Goal: Task Accomplishment & Management: Use online tool/utility

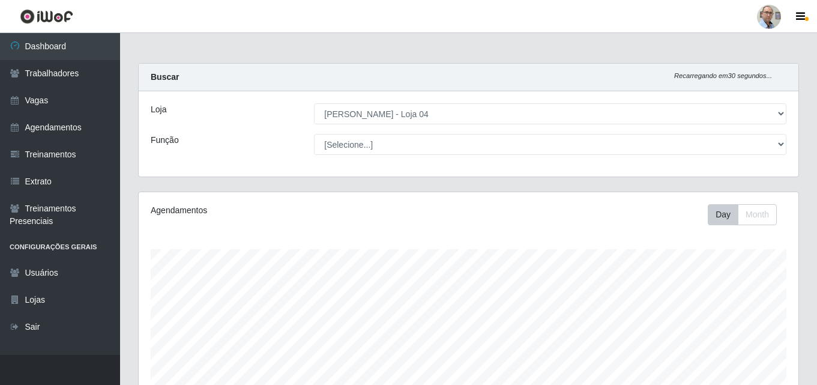
select select "251"
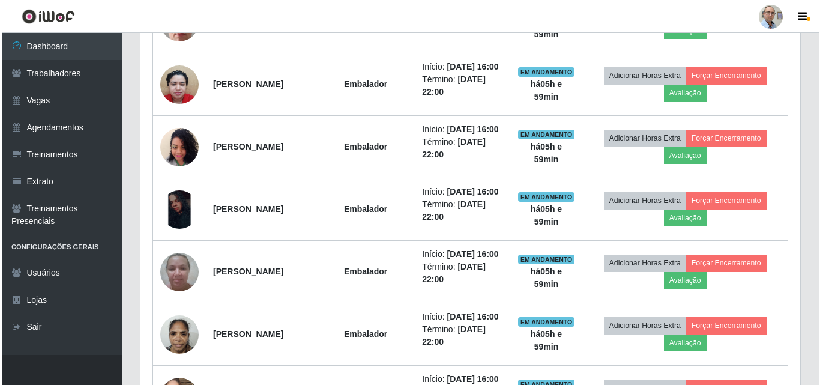
scroll to position [721, 0]
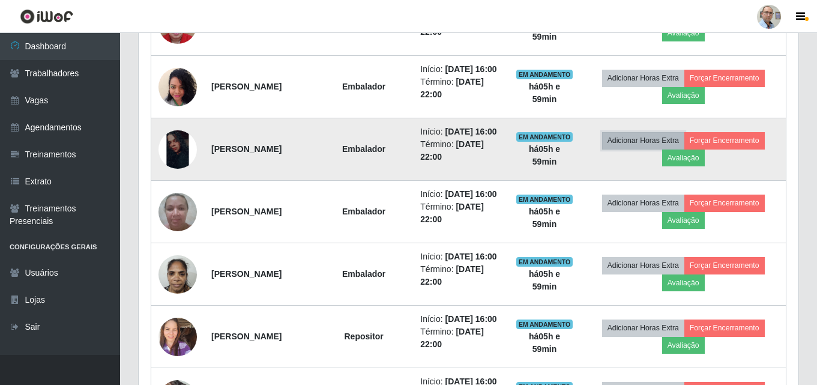
click at [643, 149] on button "Adicionar Horas Extra" at bounding box center [643, 140] width 82 height 17
click at [644, 149] on button "Adicionar Horas Extra" at bounding box center [643, 140] width 82 height 17
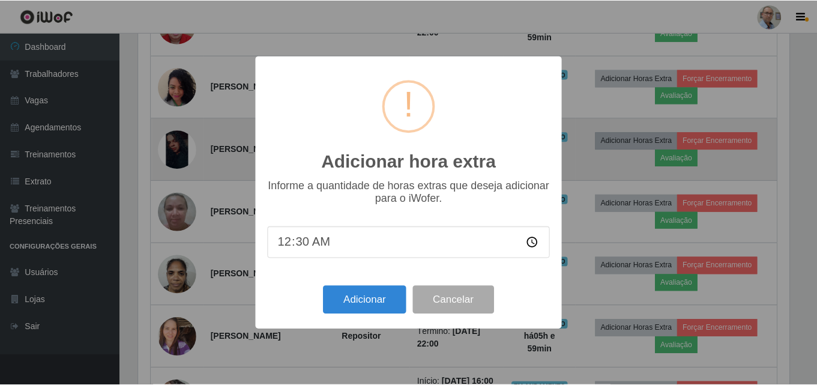
scroll to position [249, 654]
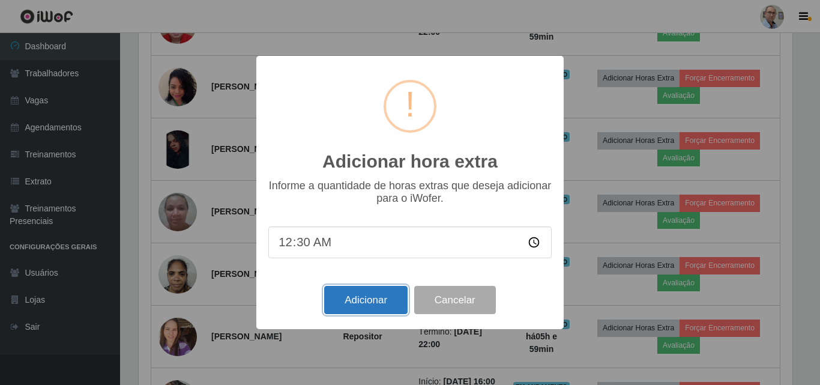
click at [361, 301] on button "Adicionar" at bounding box center [365, 300] width 83 height 28
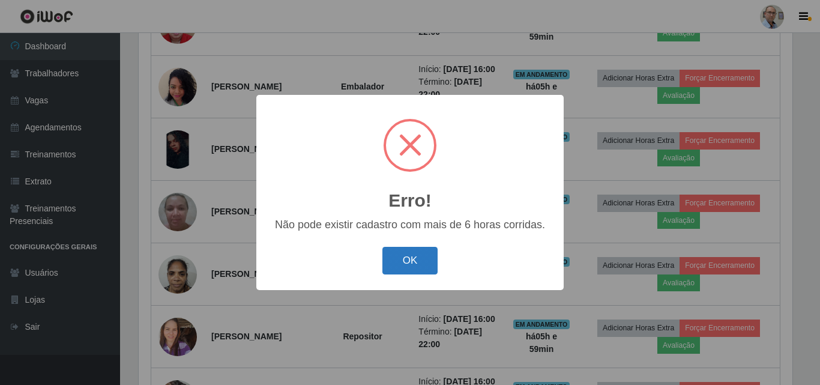
click at [400, 260] on button "OK" at bounding box center [411, 261] width 56 height 28
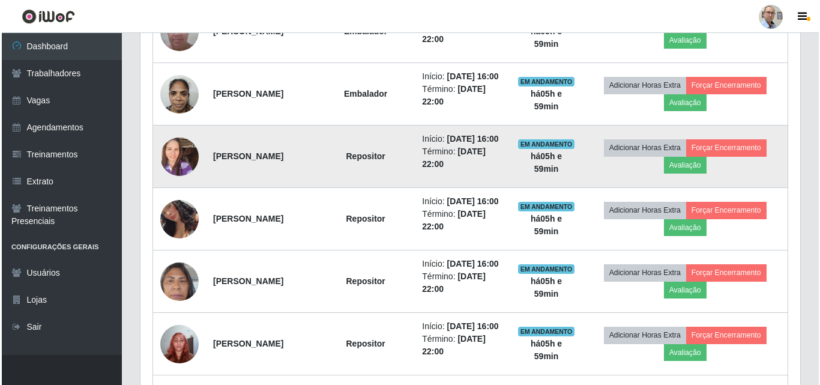
scroll to position [961, 0]
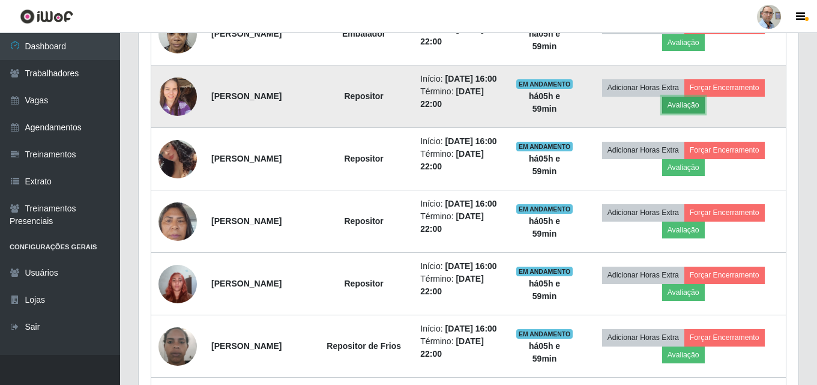
click at [692, 114] on button "Avaliação" at bounding box center [683, 105] width 43 height 17
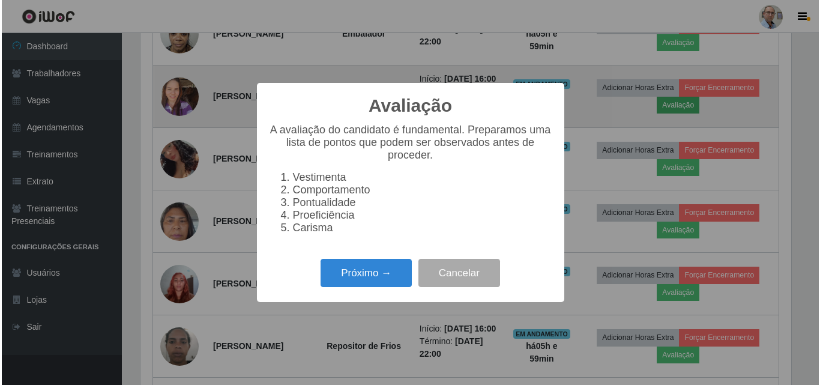
scroll to position [249, 654]
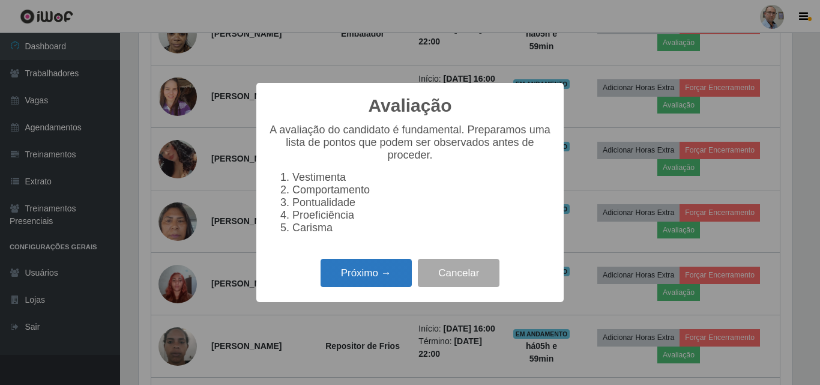
click at [363, 279] on button "Próximo →" at bounding box center [366, 273] width 91 height 28
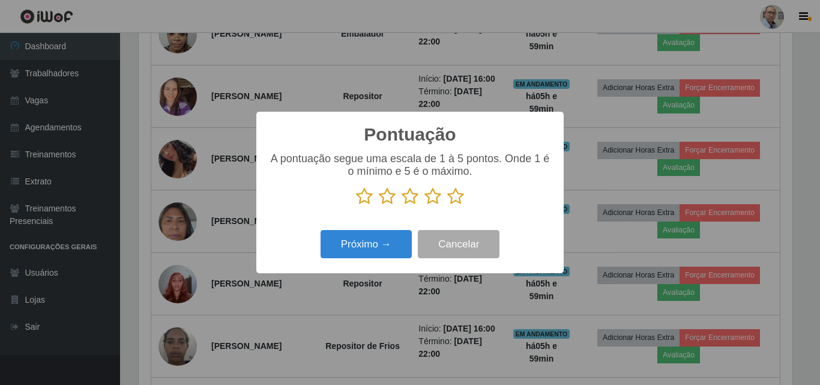
scroll to position [600365, 599960]
click at [458, 197] on icon at bounding box center [455, 196] width 17 height 18
click at [447, 205] on input "radio" at bounding box center [447, 205] width 0 height 0
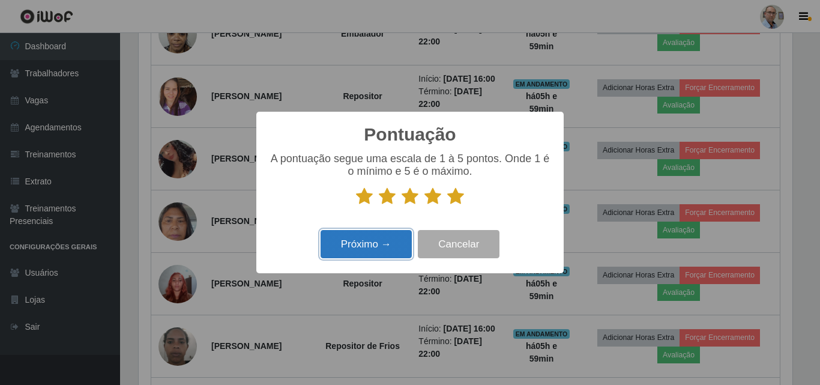
click at [351, 243] on button "Próximo →" at bounding box center [366, 244] width 91 height 28
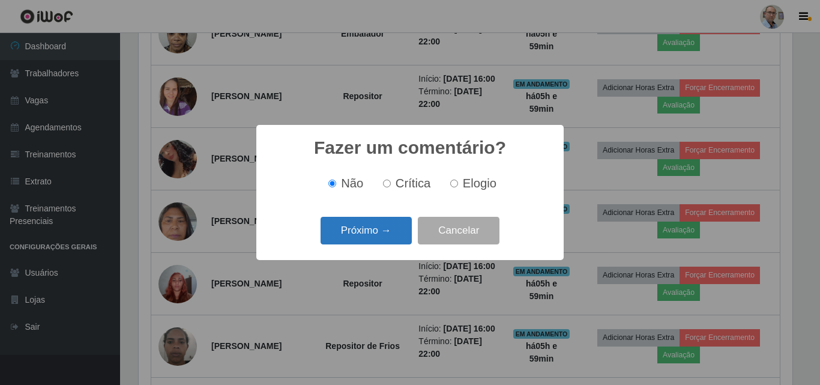
click at [368, 241] on button "Próximo →" at bounding box center [366, 231] width 91 height 28
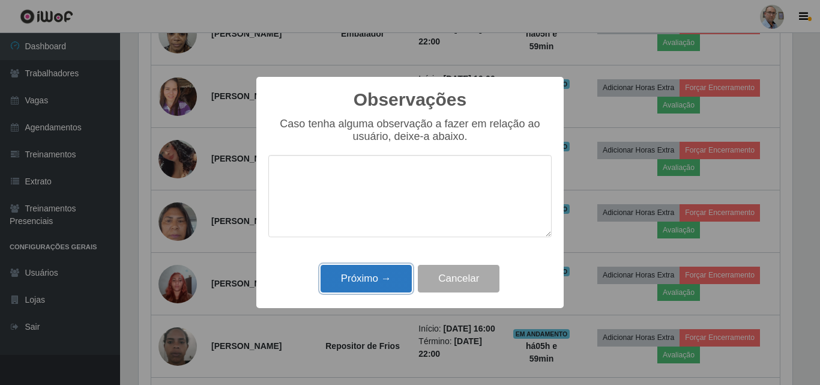
click at [356, 274] on button "Próximo →" at bounding box center [366, 279] width 91 height 28
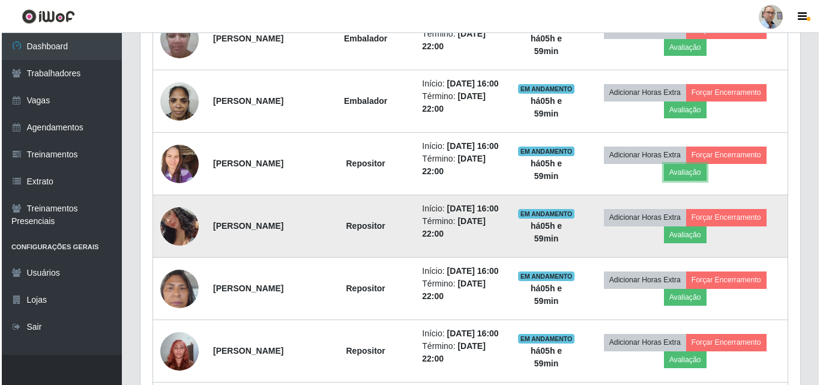
scroll to position [901, 0]
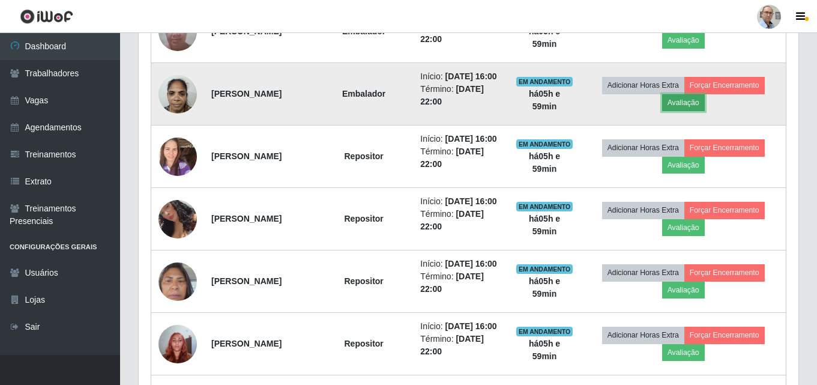
click at [700, 111] on button "Avaliação" at bounding box center [683, 102] width 43 height 17
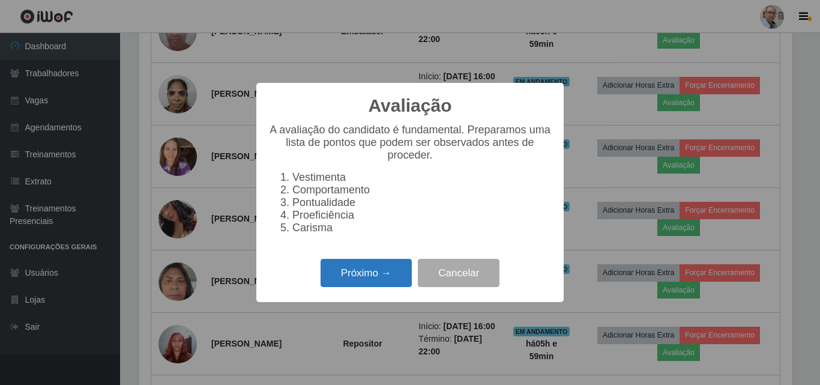
click at [360, 277] on button "Próximo →" at bounding box center [366, 273] width 91 height 28
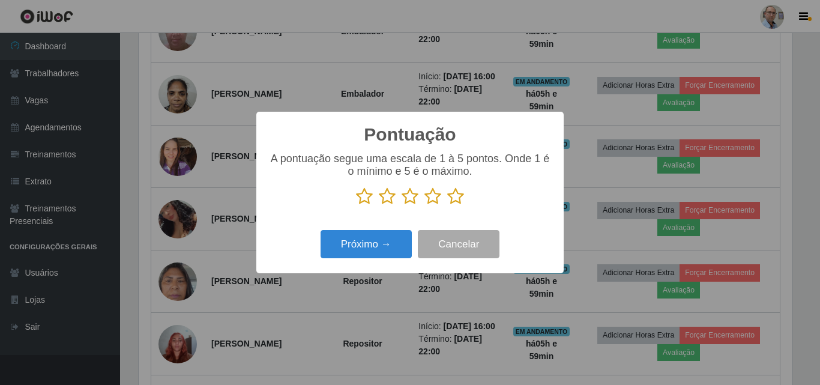
scroll to position [600365, 599960]
click at [453, 204] on icon at bounding box center [455, 196] width 17 height 18
click at [447, 205] on input "radio" at bounding box center [447, 205] width 0 height 0
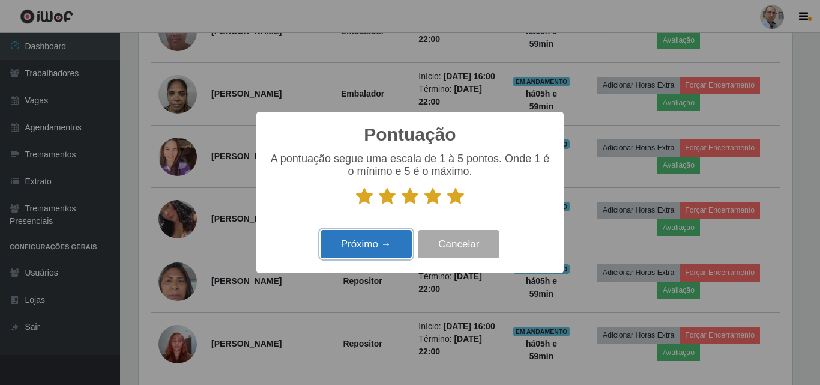
click at [380, 238] on button "Próximo →" at bounding box center [366, 244] width 91 height 28
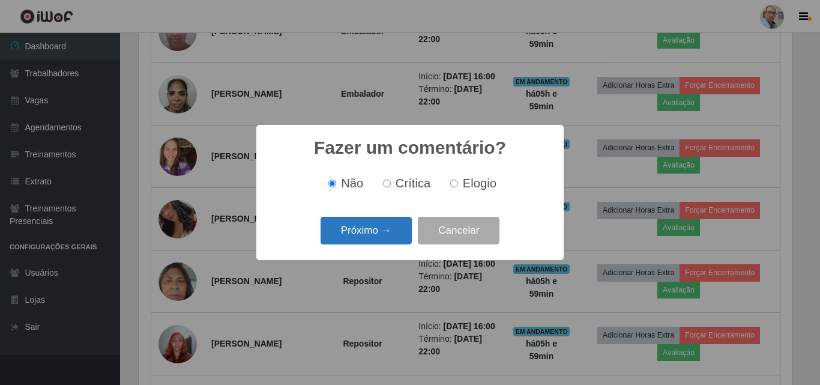
click at [348, 225] on button "Próximo →" at bounding box center [366, 231] width 91 height 28
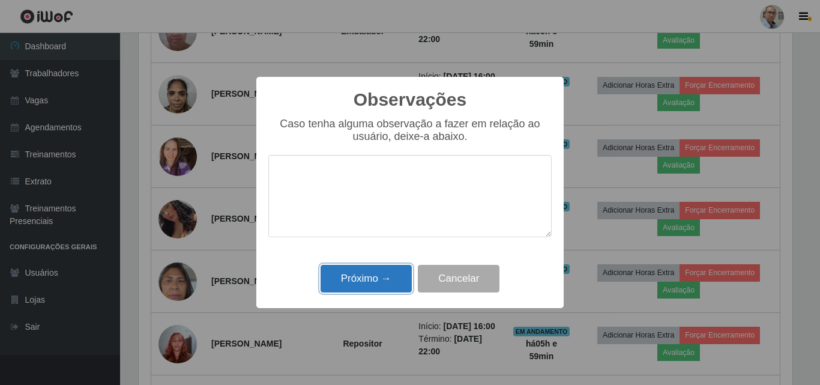
click at [358, 279] on button "Próximo →" at bounding box center [366, 279] width 91 height 28
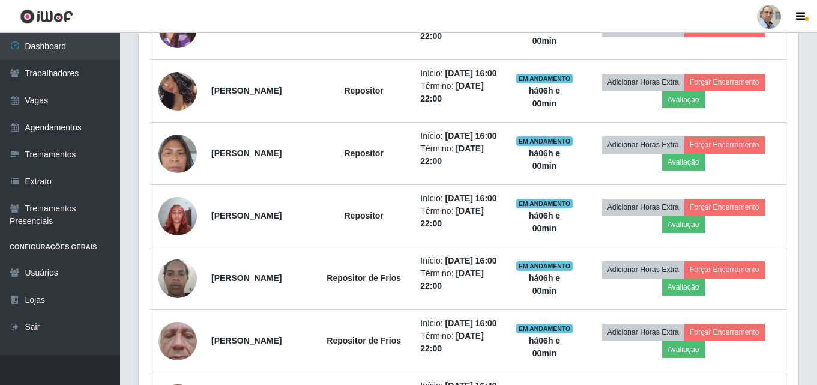
scroll to position [1021, 0]
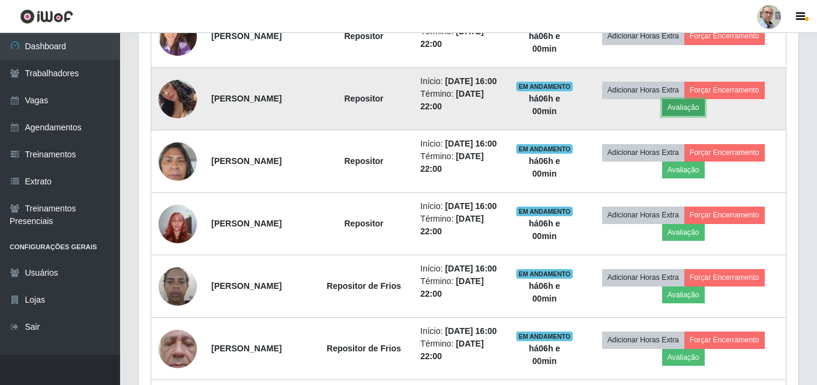
click at [688, 116] on button "Avaliação" at bounding box center [683, 107] width 43 height 17
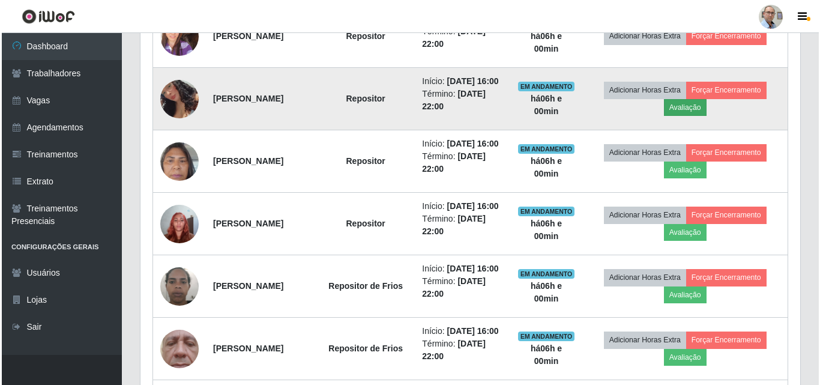
scroll to position [249, 654]
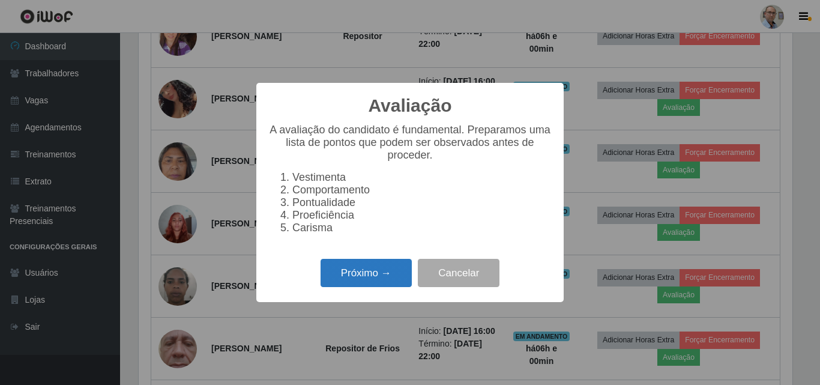
click at [366, 280] on button "Próximo →" at bounding box center [366, 273] width 91 height 28
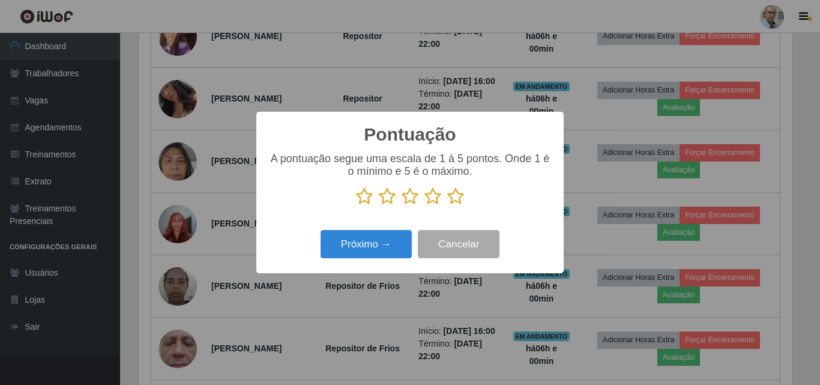
scroll to position [600365, 599960]
click at [455, 197] on icon at bounding box center [455, 196] width 17 height 18
click at [447, 205] on input "radio" at bounding box center [447, 205] width 0 height 0
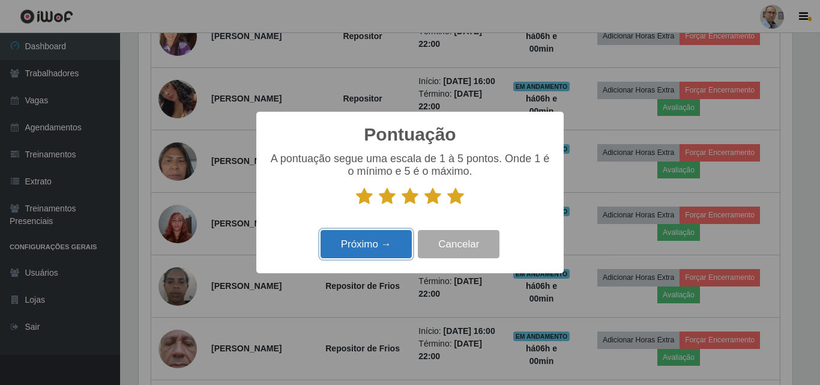
click at [369, 241] on button "Próximo →" at bounding box center [366, 244] width 91 height 28
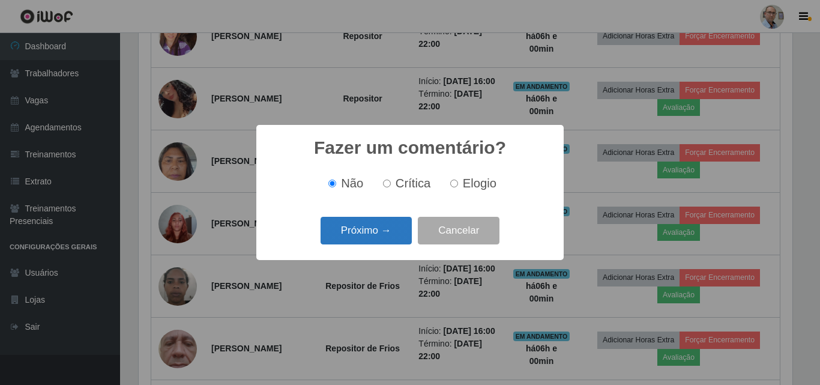
click at [359, 238] on button "Próximo →" at bounding box center [366, 231] width 91 height 28
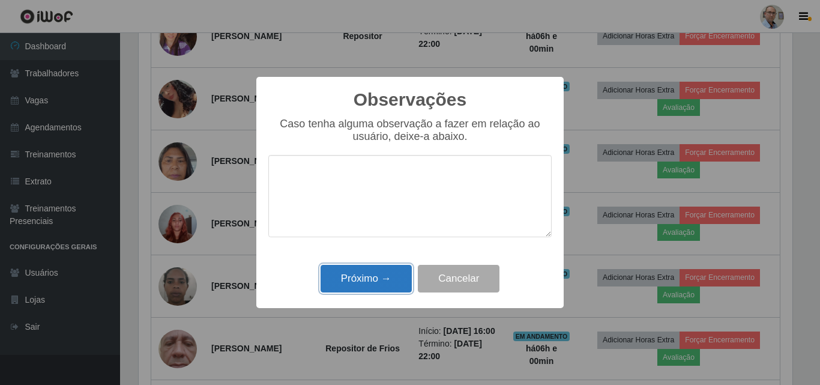
click at [362, 274] on button "Próximo →" at bounding box center [366, 279] width 91 height 28
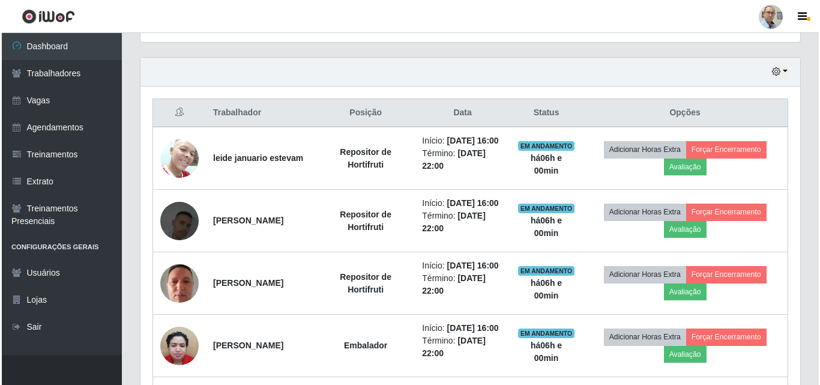
scroll to position [420, 0]
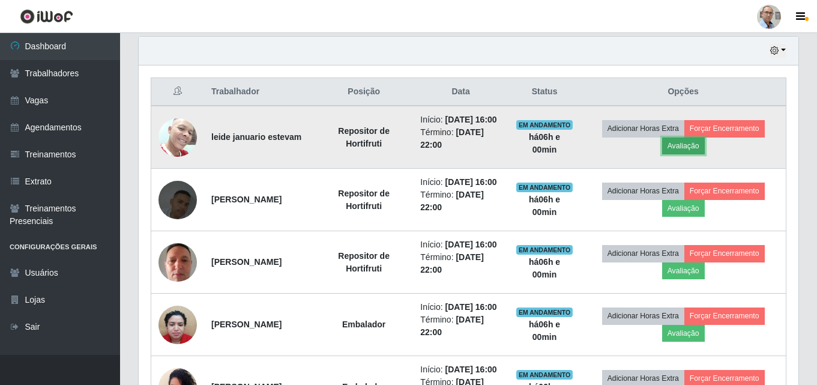
click at [700, 150] on button "Avaliação" at bounding box center [683, 146] width 43 height 17
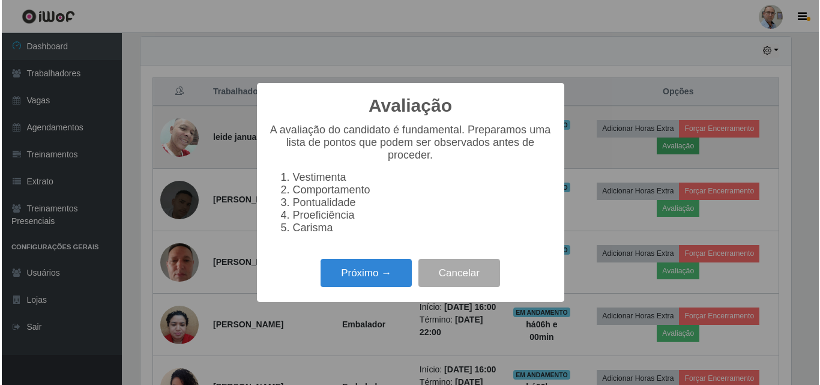
scroll to position [249, 654]
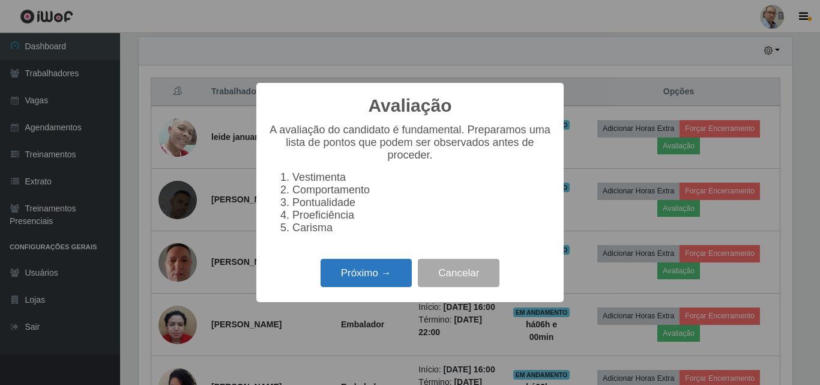
click at [360, 279] on button "Próximo →" at bounding box center [366, 273] width 91 height 28
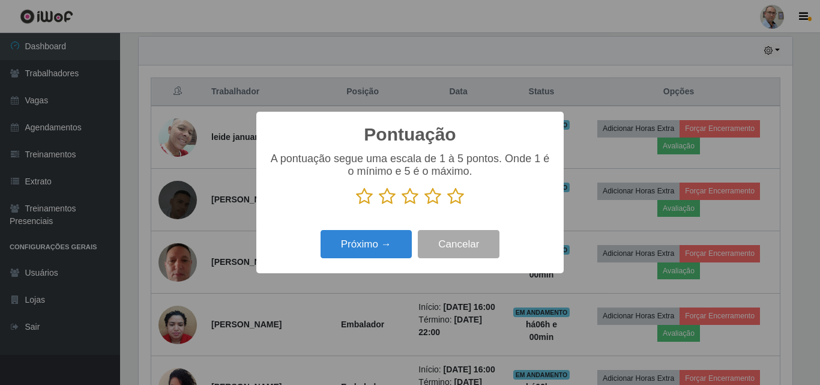
scroll to position [600365, 599960]
click at [459, 200] on icon at bounding box center [455, 196] width 17 height 18
click at [447, 205] on input "radio" at bounding box center [447, 205] width 0 height 0
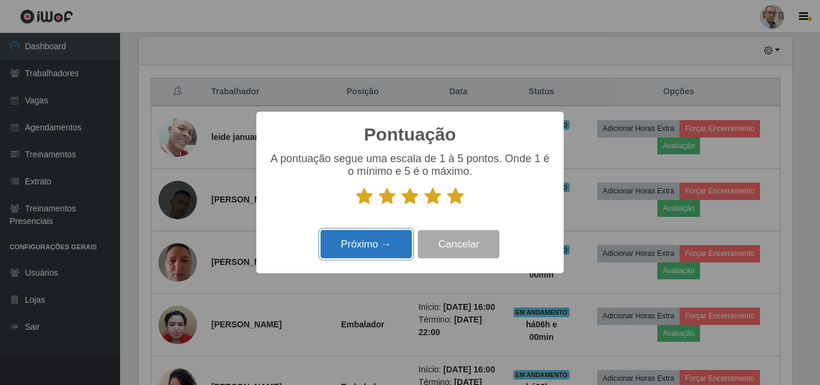
click at [368, 240] on button "Próximo →" at bounding box center [366, 244] width 91 height 28
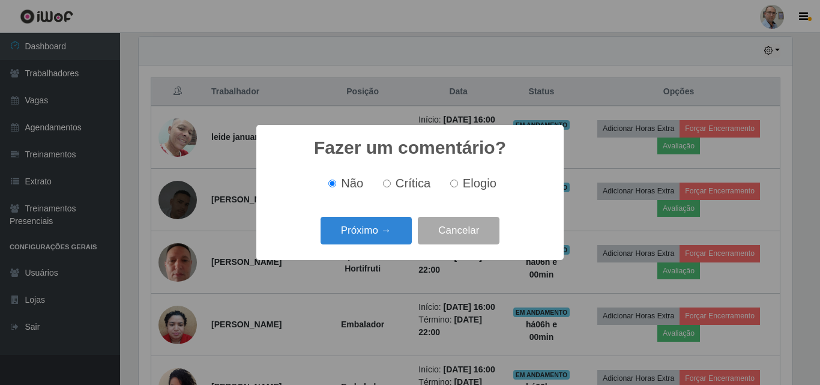
click at [367, 250] on div "Fazer um comentário? × Não Crítica Elogio Próximo → Cancelar" at bounding box center [410, 192] width 308 height 135
click at [365, 237] on button "Próximo →" at bounding box center [366, 231] width 91 height 28
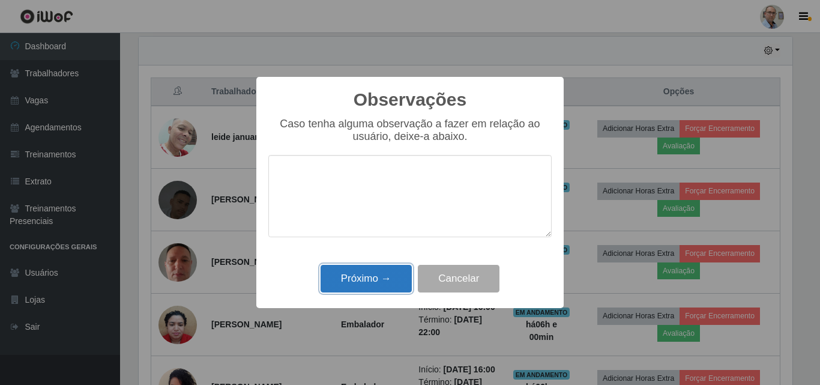
click at [353, 271] on button "Próximo →" at bounding box center [366, 279] width 91 height 28
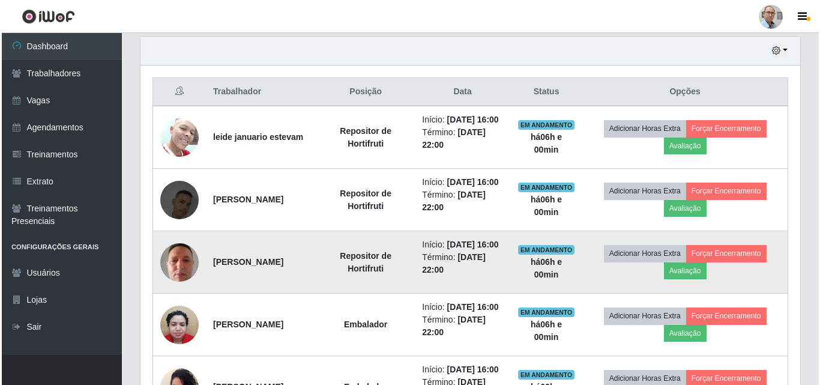
scroll to position [249, 660]
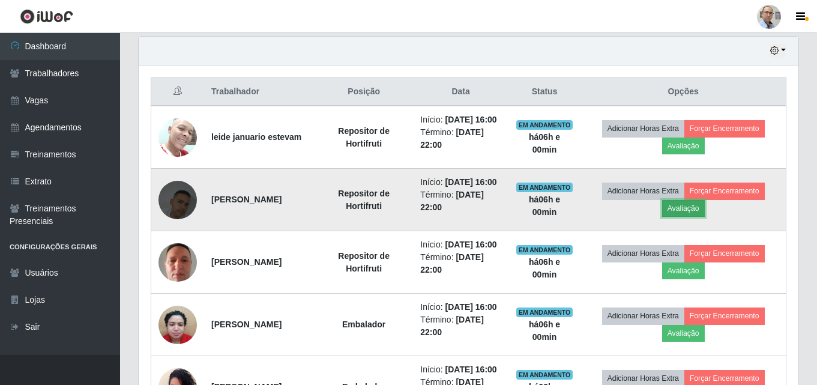
click at [687, 217] on button "Avaliação" at bounding box center [683, 208] width 43 height 17
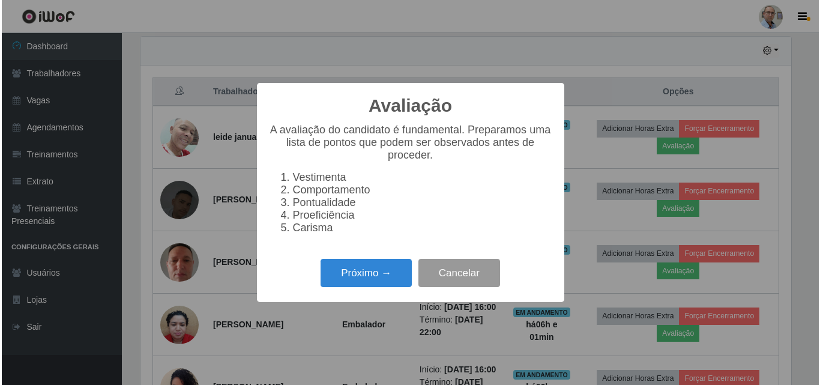
scroll to position [249, 654]
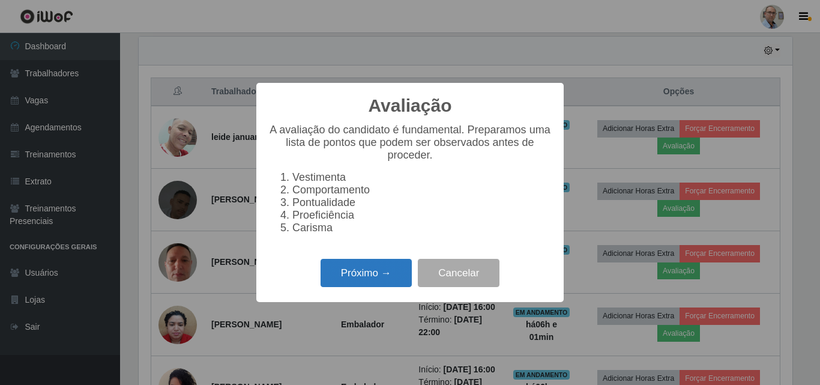
click at [375, 274] on button "Próximo →" at bounding box center [366, 273] width 91 height 28
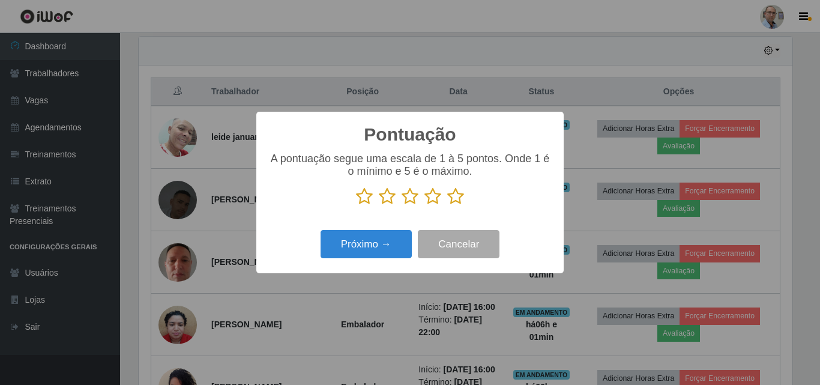
click at [453, 198] on icon at bounding box center [455, 196] width 17 height 18
click at [447, 205] on input "radio" at bounding box center [447, 205] width 0 height 0
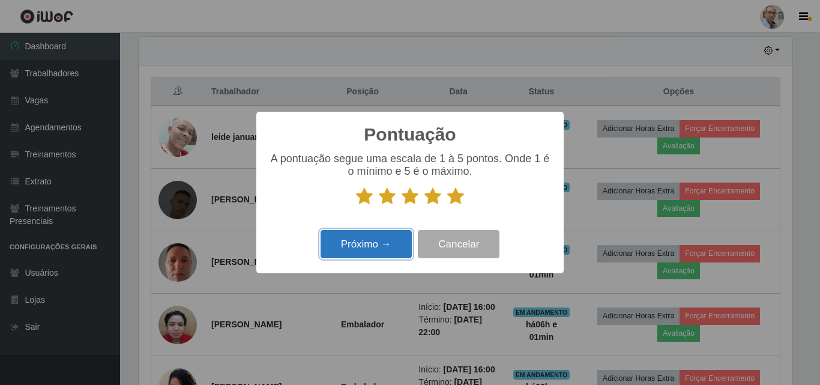
click at [388, 234] on button "Próximo →" at bounding box center [366, 244] width 91 height 28
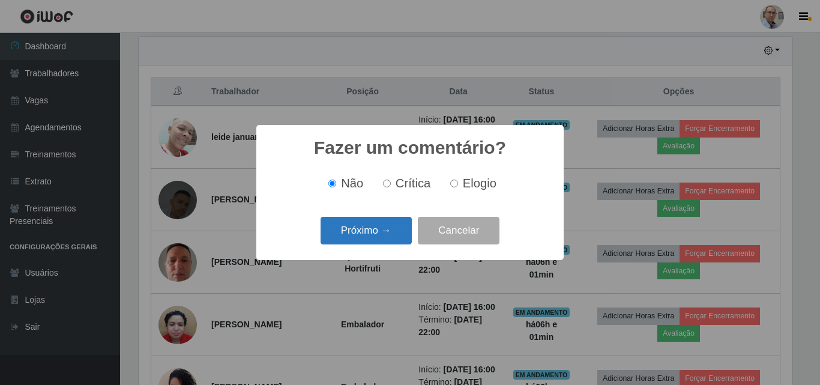
click at [384, 237] on button "Próximo →" at bounding box center [366, 231] width 91 height 28
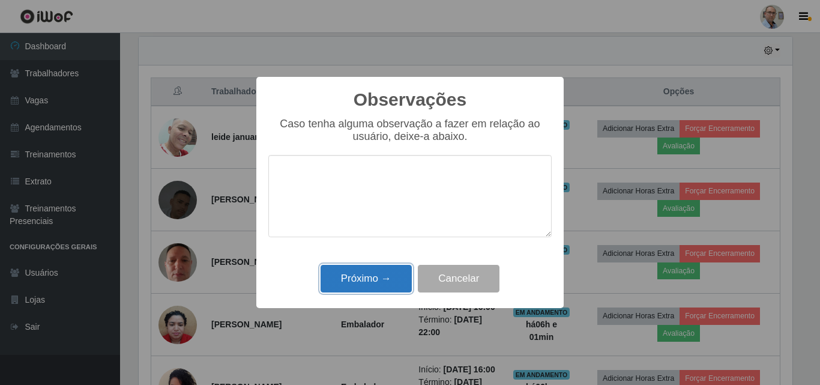
click at [355, 280] on button "Próximo →" at bounding box center [366, 279] width 91 height 28
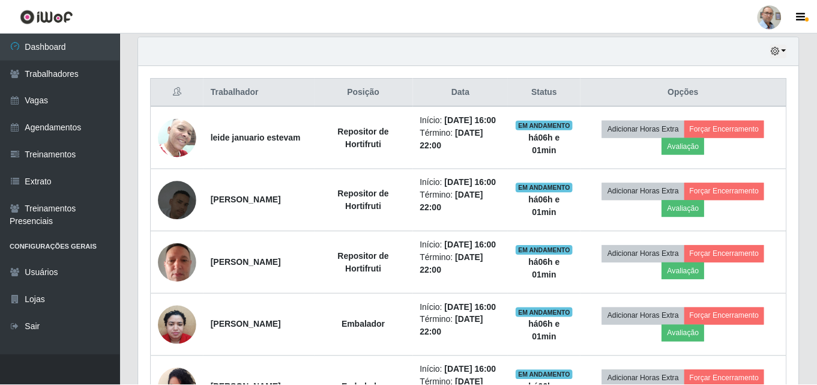
scroll to position [249, 660]
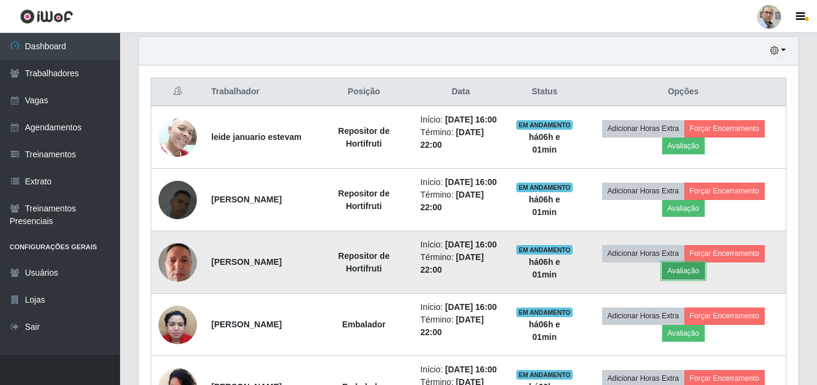
click at [690, 279] on button "Avaliação" at bounding box center [683, 270] width 43 height 17
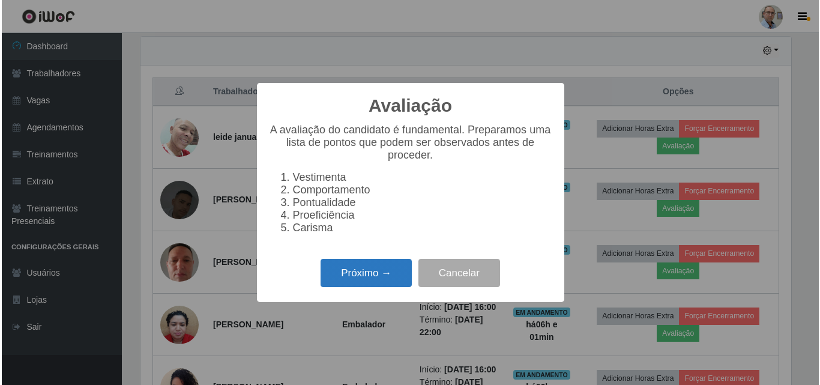
scroll to position [249, 654]
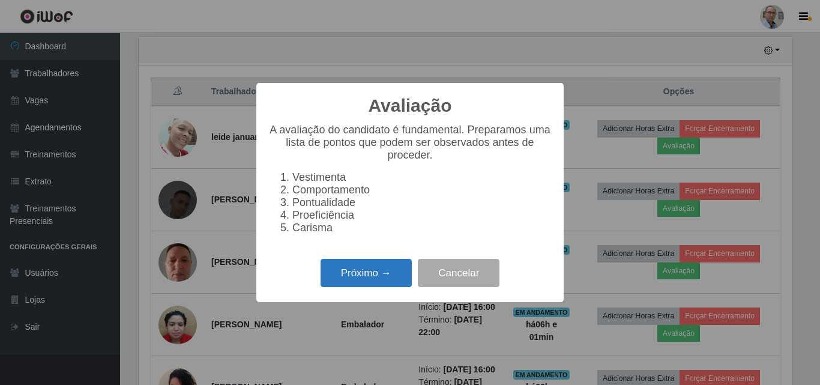
click at [372, 287] on button "Próximo →" at bounding box center [366, 273] width 91 height 28
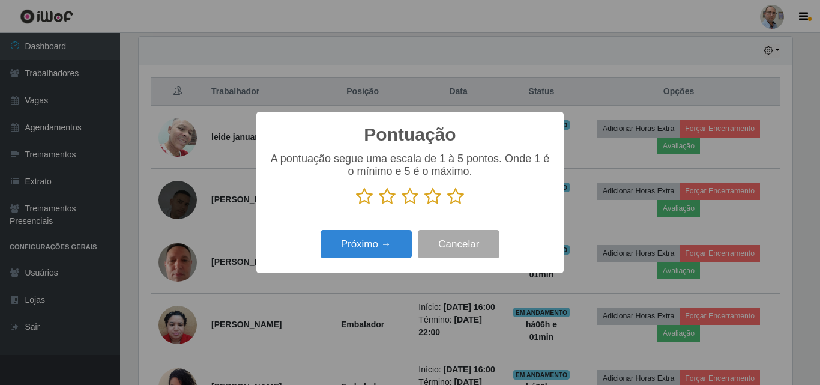
click at [456, 195] on icon at bounding box center [455, 196] width 17 height 18
click at [447, 205] on input "radio" at bounding box center [447, 205] width 0 height 0
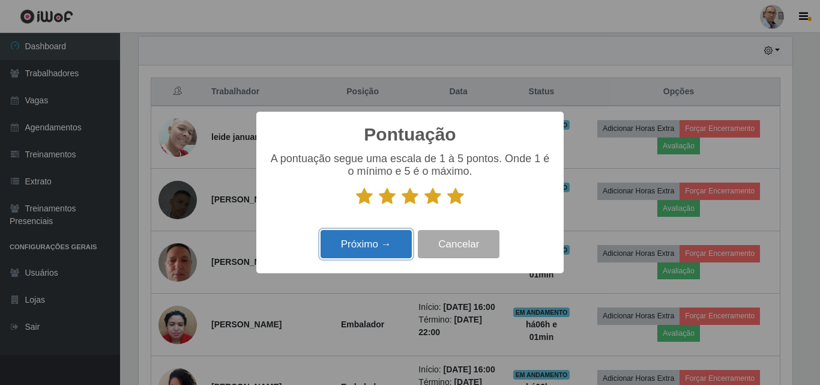
click at [380, 237] on button "Próximo →" at bounding box center [366, 244] width 91 height 28
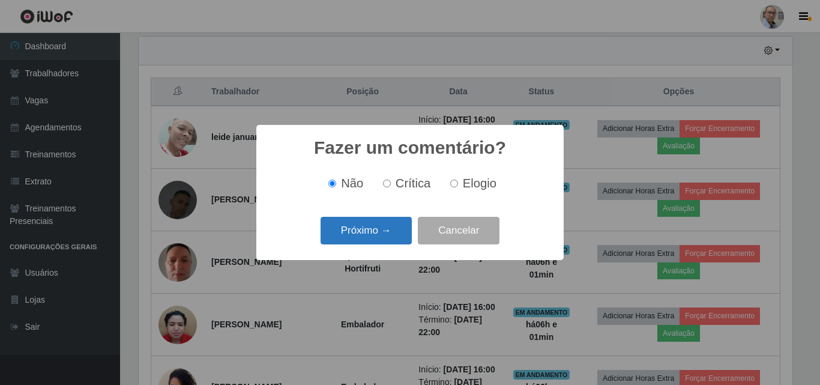
click at [351, 228] on button "Próximo →" at bounding box center [366, 231] width 91 height 28
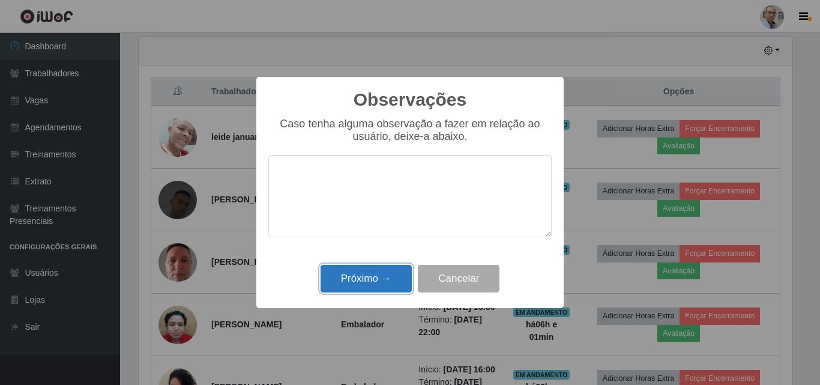
click at [376, 274] on button "Próximo →" at bounding box center [366, 279] width 91 height 28
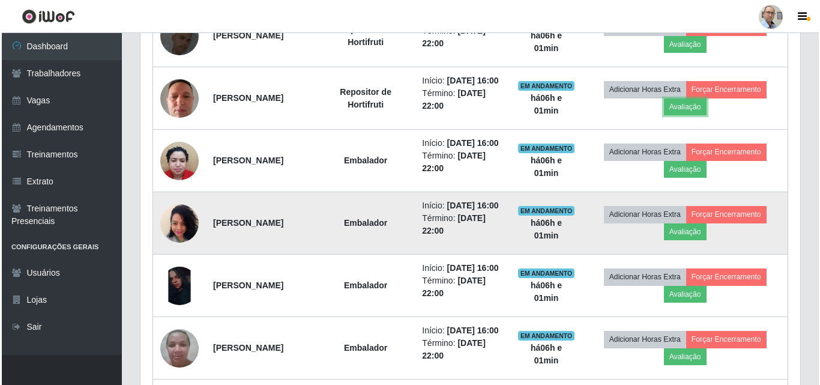
scroll to position [661, 0]
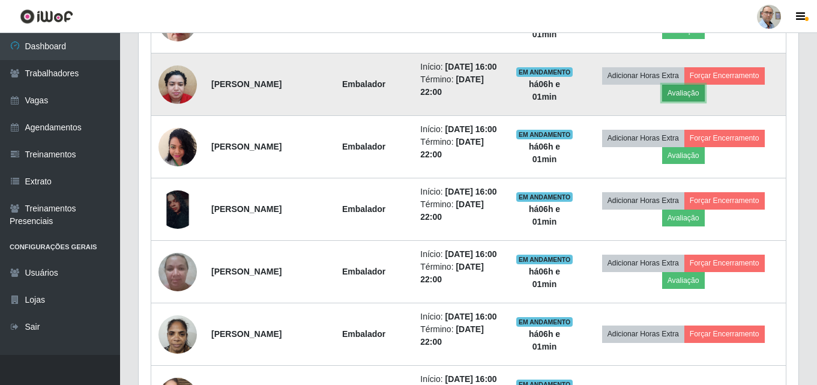
click at [704, 102] on button "Avaliação" at bounding box center [683, 93] width 43 height 17
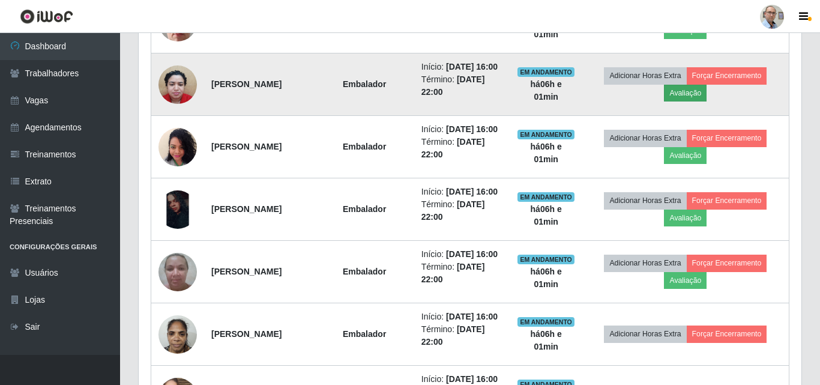
scroll to position [249, 654]
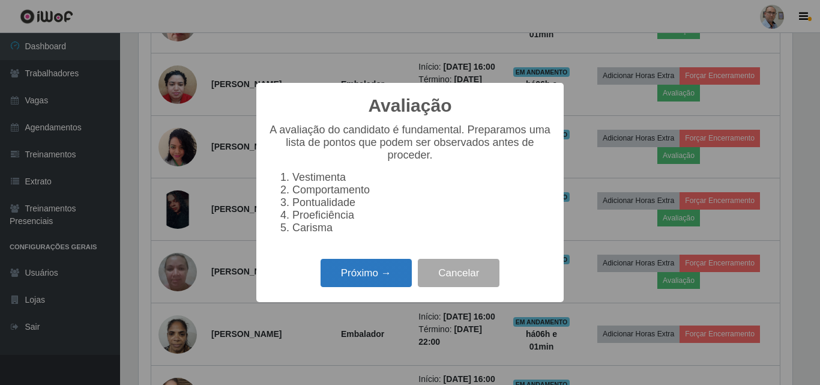
click at [364, 280] on button "Próximo →" at bounding box center [366, 273] width 91 height 28
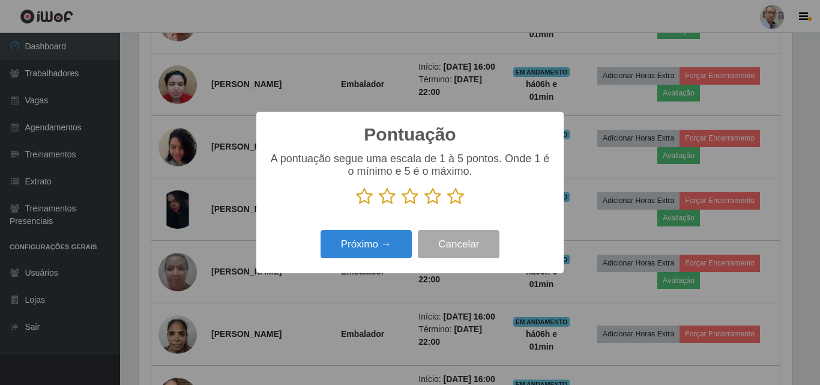
click at [456, 202] on icon at bounding box center [455, 196] width 17 height 18
click at [447, 205] on input "radio" at bounding box center [447, 205] width 0 height 0
click at [315, 256] on div "Próximo → Cancelar" at bounding box center [409, 244] width 283 height 34
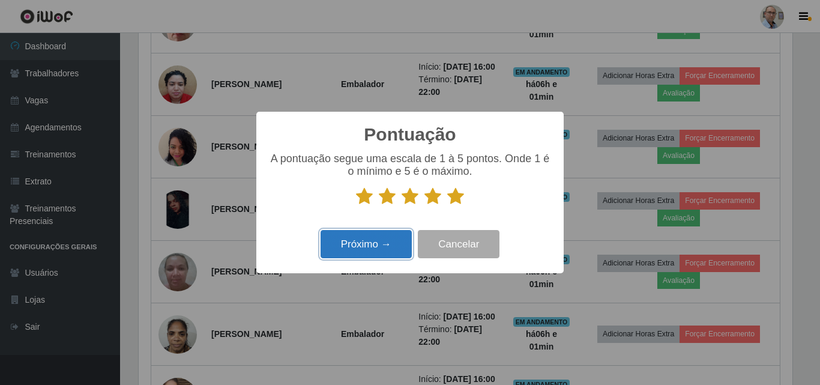
click at [356, 241] on button "Próximo →" at bounding box center [366, 244] width 91 height 28
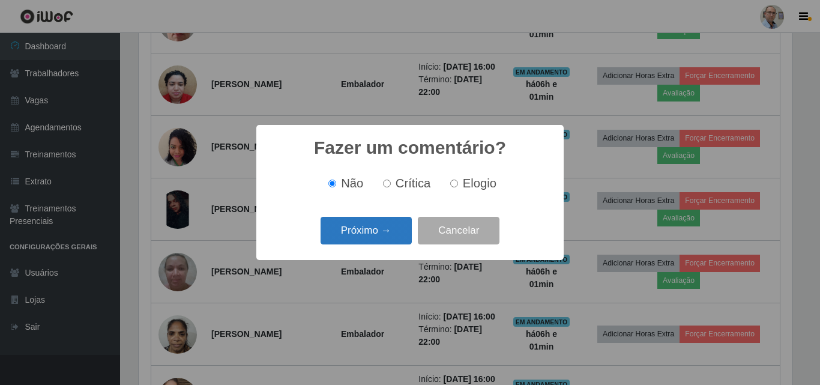
click at [360, 237] on button "Próximo →" at bounding box center [366, 231] width 91 height 28
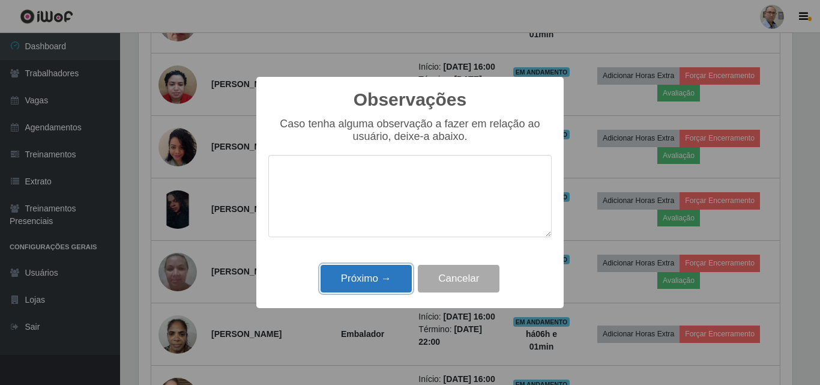
click at [364, 273] on button "Próximo →" at bounding box center [366, 279] width 91 height 28
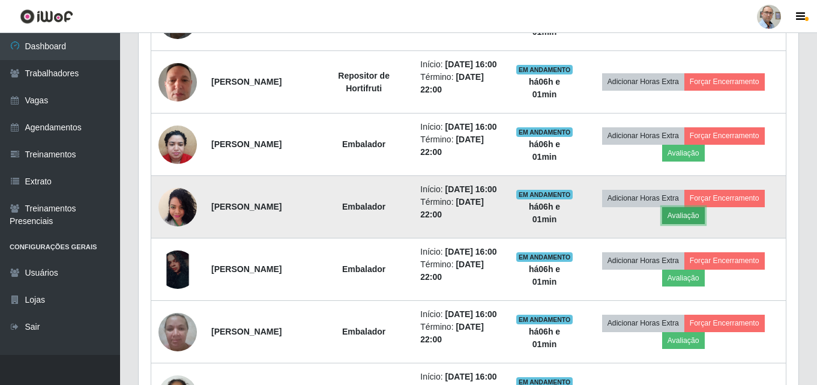
click at [692, 224] on button "Avaliação" at bounding box center [683, 215] width 43 height 17
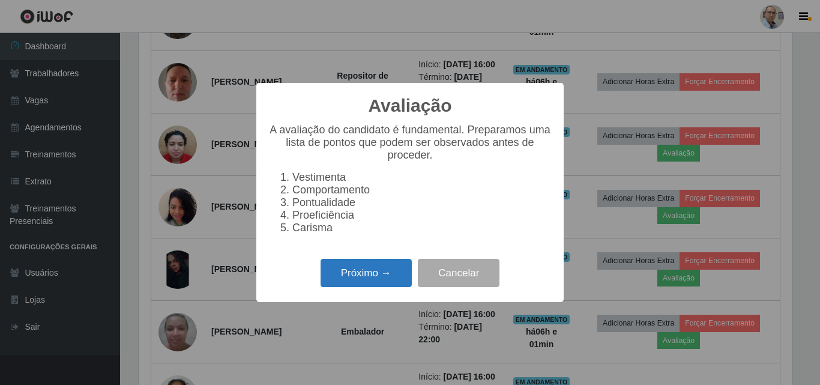
click at [323, 271] on button "Próximo →" at bounding box center [366, 273] width 91 height 28
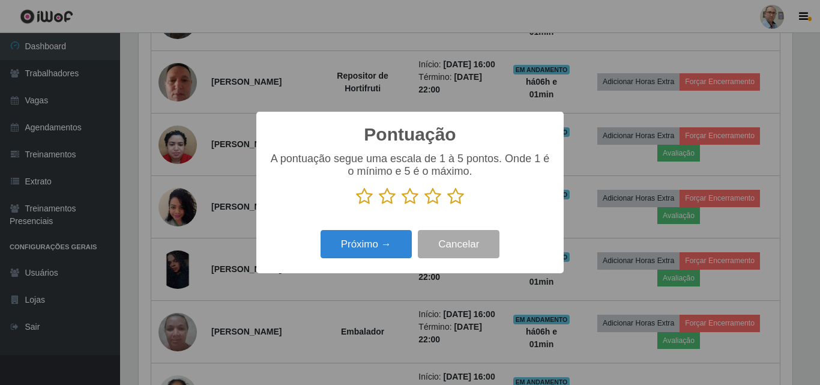
click at [456, 199] on icon at bounding box center [455, 196] width 17 height 18
click at [447, 205] on input "radio" at bounding box center [447, 205] width 0 height 0
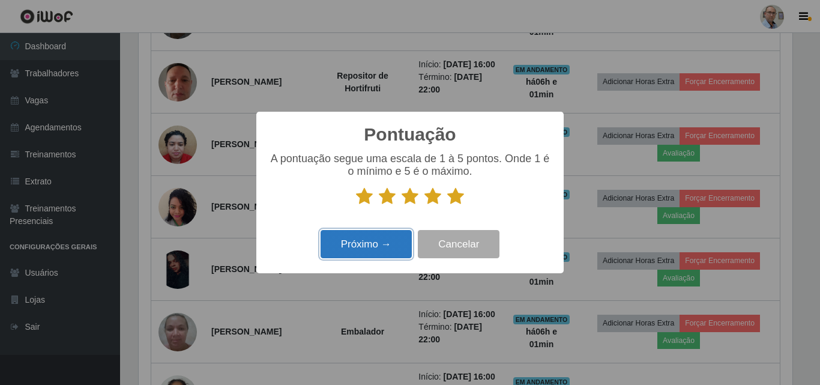
click at [382, 238] on button "Próximo →" at bounding box center [366, 244] width 91 height 28
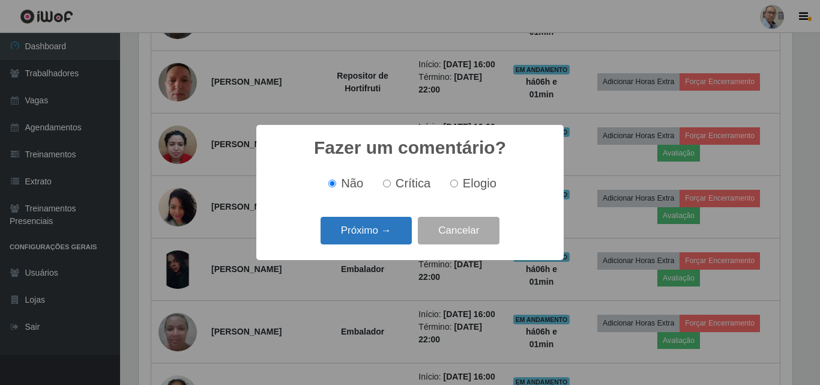
click at [368, 244] on button "Próximo →" at bounding box center [366, 231] width 91 height 28
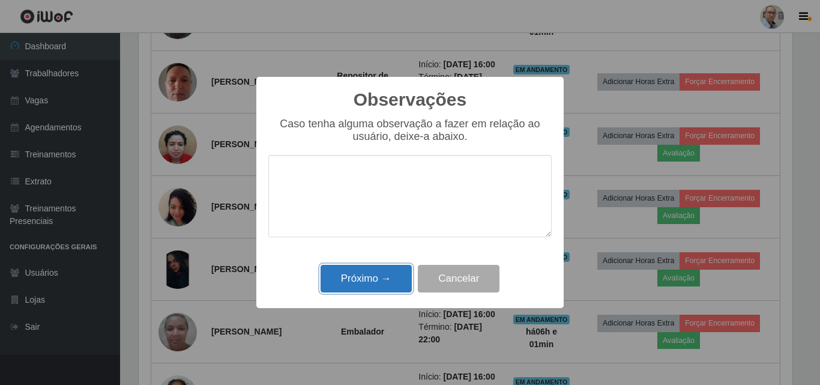
click at [354, 287] on button "Próximo →" at bounding box center [366, 279] width 91 height 28
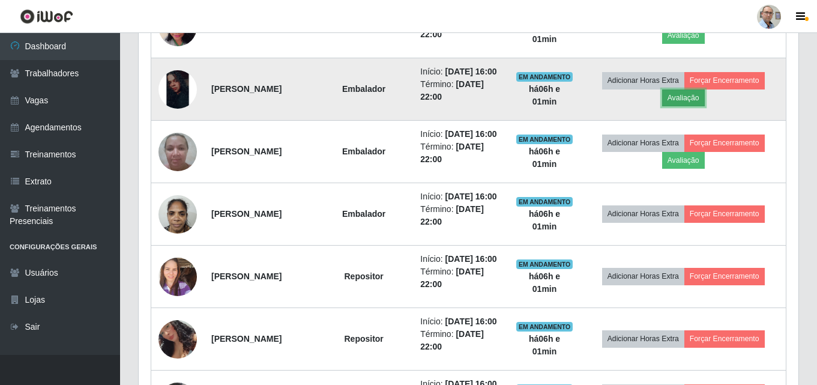
click at [705, 106] on button "Avaliação" at bounding box center [683, 97] width 43 height 17
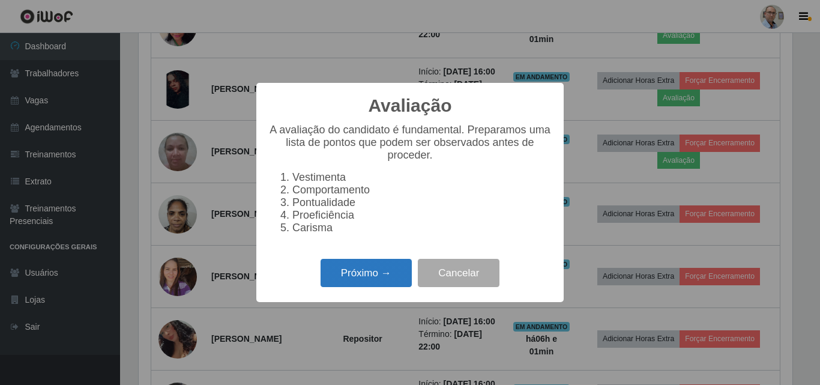
click at [352, 281] on button "Próximo →" at bounding box center [366, 273] width 91 height 28
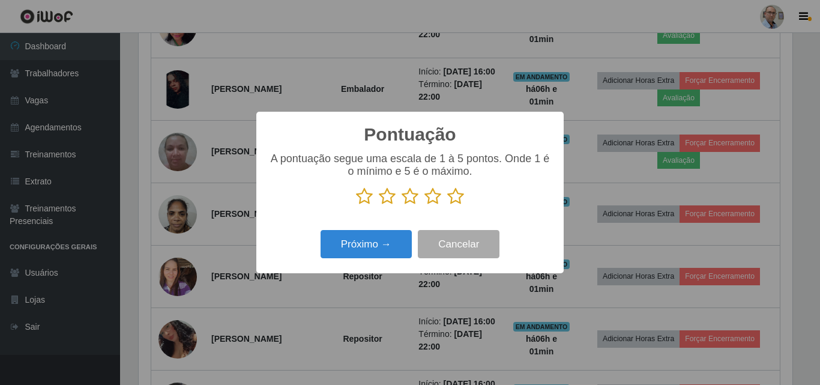
click at [455, 199] on icon at bounding box center [455, 196] width 17 height 18
click at [447, 205] on input "radio" at bounding box center [447, 205] width 0 height 0
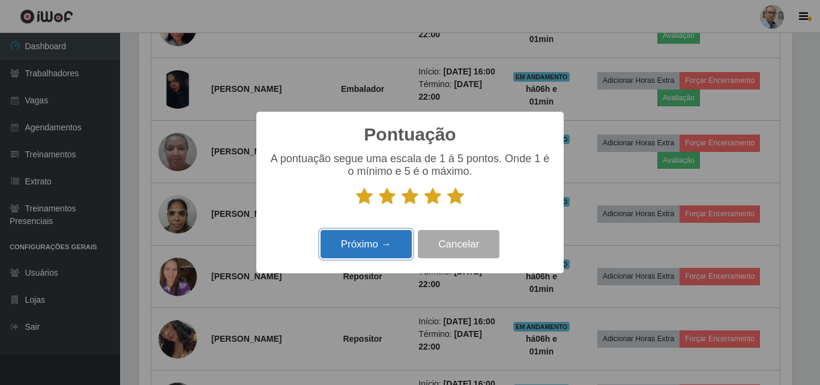
click at [372, 236] on button "Próximo →" at bounding box center [366, 244] width 91 height 28
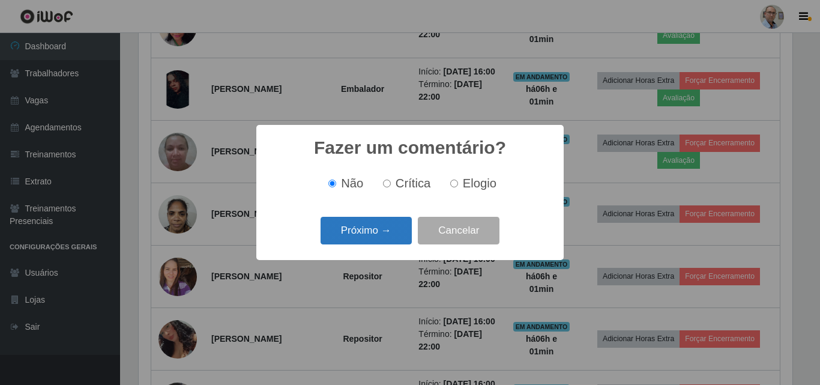
click at [367, 232] on button "Próximo →" at bounding box center [366, 231] width 91 height 28
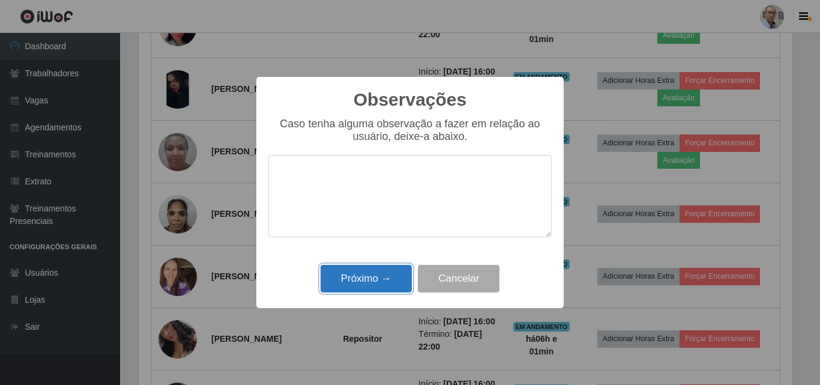
click at [348, 271] on button "Próximo →" at bounding box center [366, 279] width 91 height 28
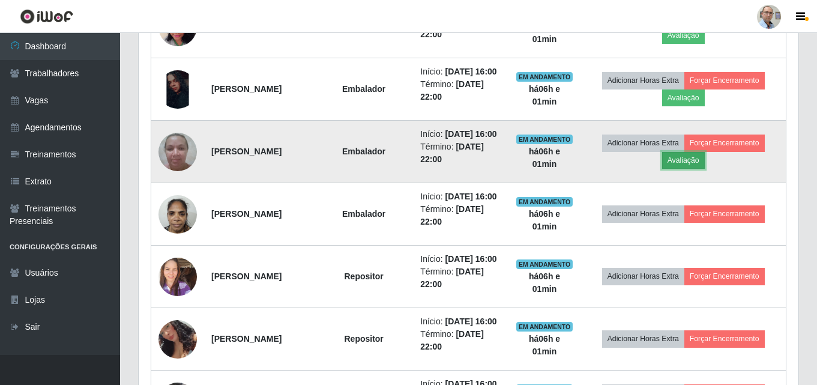
click at [699, 169] on button "Avaliação" at bounding box center [683, 160] width 43 height 17
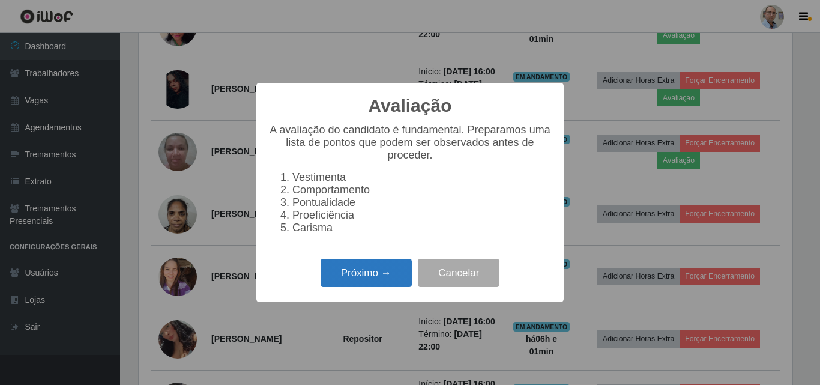
click at [330, 277] on button "Próximo →" at bounding box center [366, 273] width 91 height 28
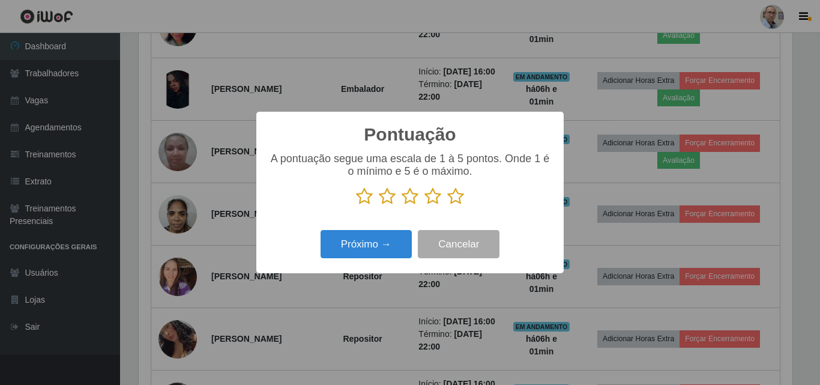
click at [458, 198] on icon at bounding box center [455, 196] width 17 height 18
click at [447, 205] on input "radio" at bounding box center [447, 205] width 0 height 0
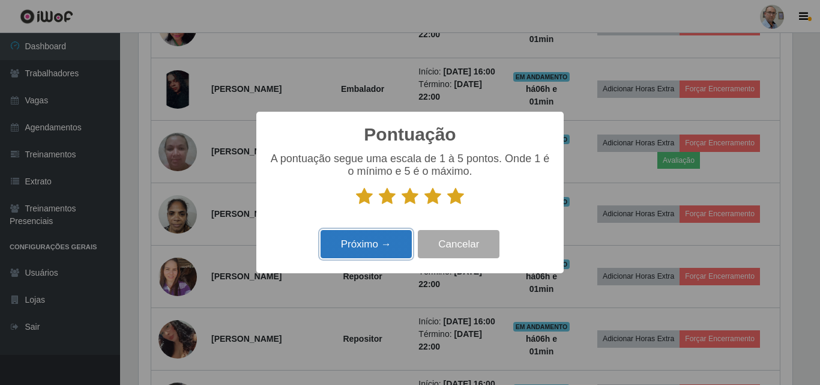
click at [343, 253] on button "Próximo →" at bounding box center [366, 244] width 91 height 28
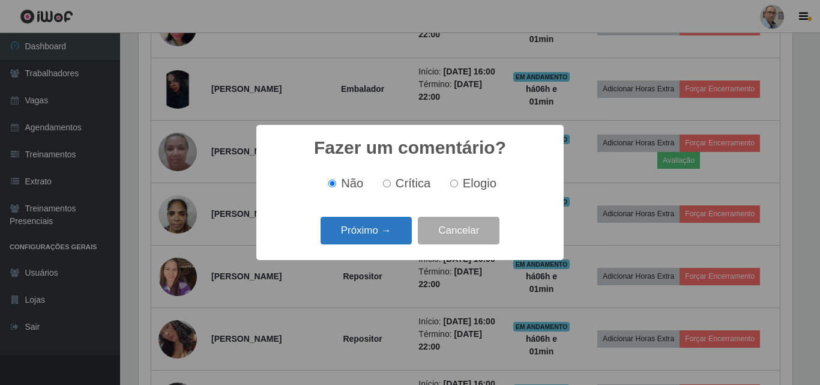
click at [353, 237] on button "Próximo →" at bounding box center [366, 231] width 91 height 28
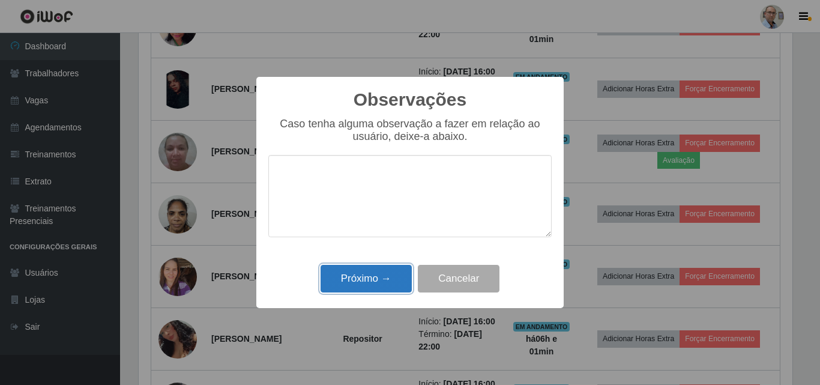
click at [360, 273] on button "Próximo →" at bounding box center [366, 279] width 91 height 28
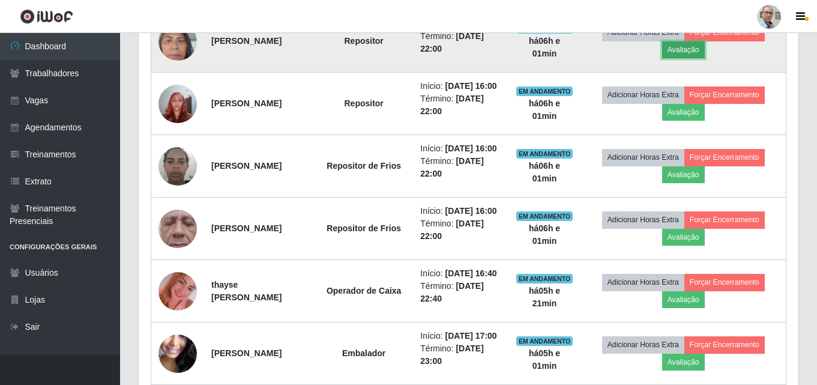
click at [699, 58] on button "Avaliação" at bounding box center [683, 49] width 43 height 17
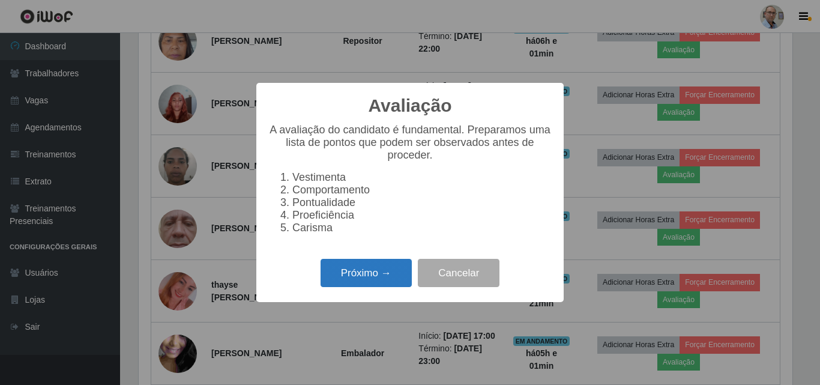
click at [367, 271] on button "Próximo →" at bounding box center [366, 273] width 91 height 28
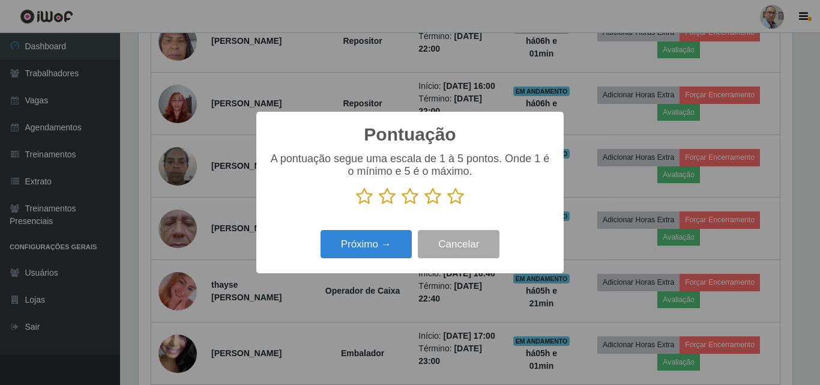
click at [457, 192] on icon at bounding box center [455, 196] width 17 height 18
click at [447, 205] on input "radio" at bounding box center [447, 205] width 0 height 0
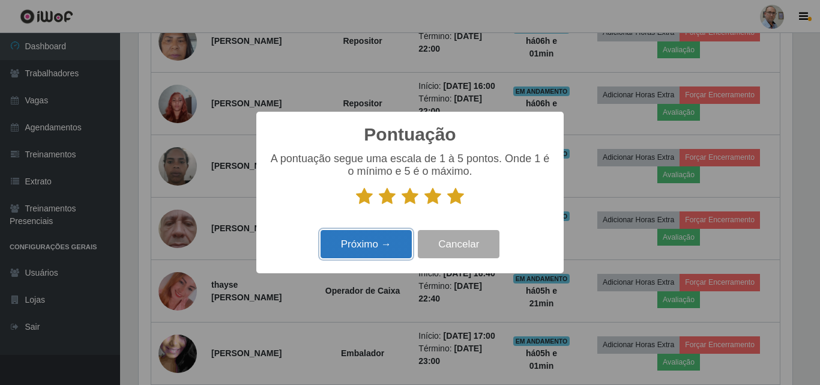
click at [359, 245] on button "Próximo →" at bounding box center [366, 244] width 91 height 28
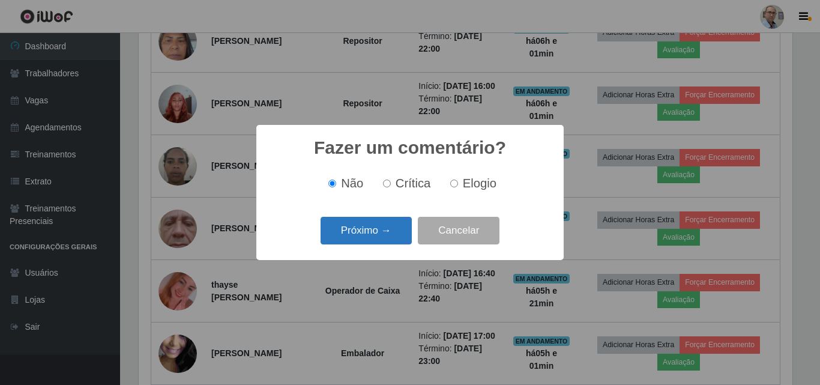
click at [359, 236] on button "Próximo →" at bounding box center [366, 231] width 91 height 28
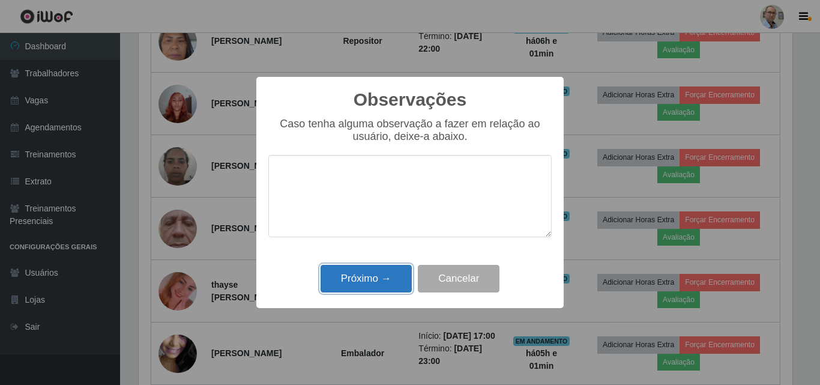
click at [354, 276] on button "Próximo →" at bounding box center [366, 279] width 91 height 28
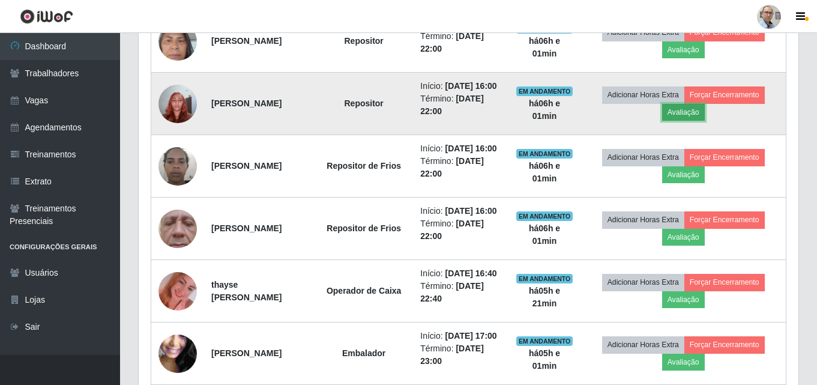
click at [700, 121] on button "Avaliação" at bounding box center [683, 112] width 43 height 17
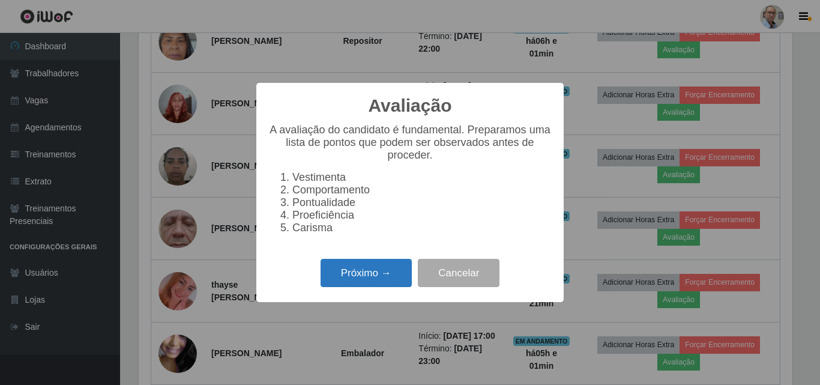
click at [383, 284] on button "Próximo →" at bounding box center [366, 273] width 91 height 28
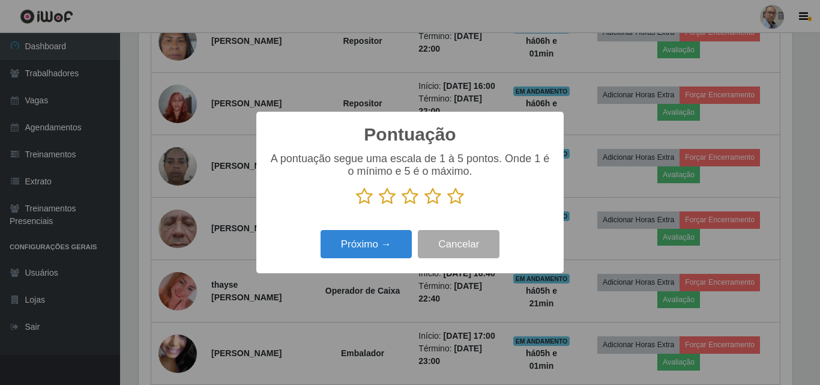
click at [434, 196] on icon at bounding box center [433, 196] width 17 height 18
click at [425, 205] on input "radio" at bounding box center [425, 205] width 0 height 0
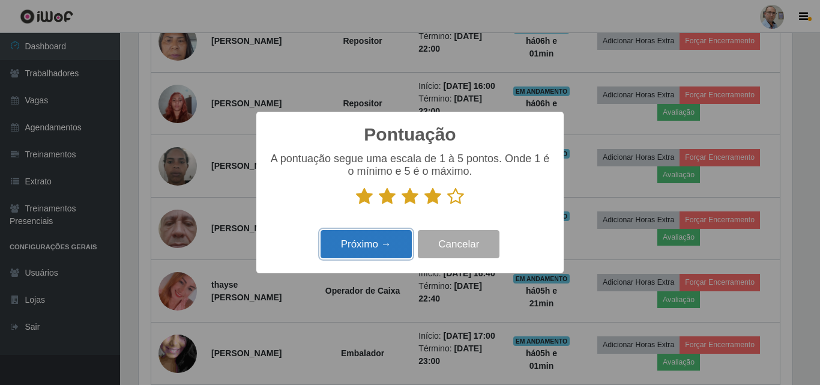
click at [359, 253] on button "Próximo →" at bounding box center [366, 244] width 91 height 28
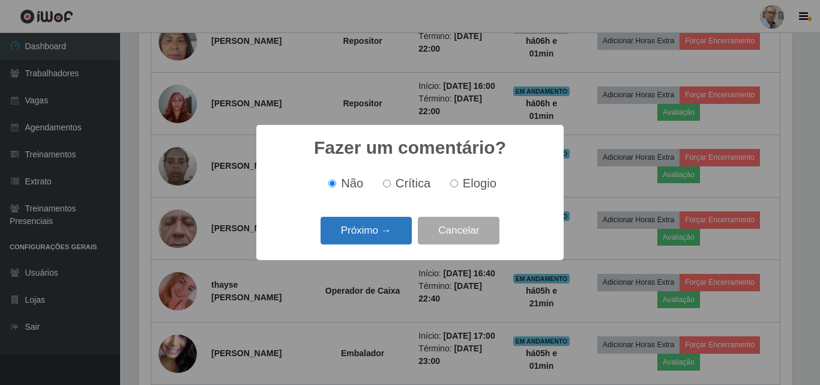
click at [354, 235] on button "Próximo →" at bounding box center [366, 231] width 91 height 28
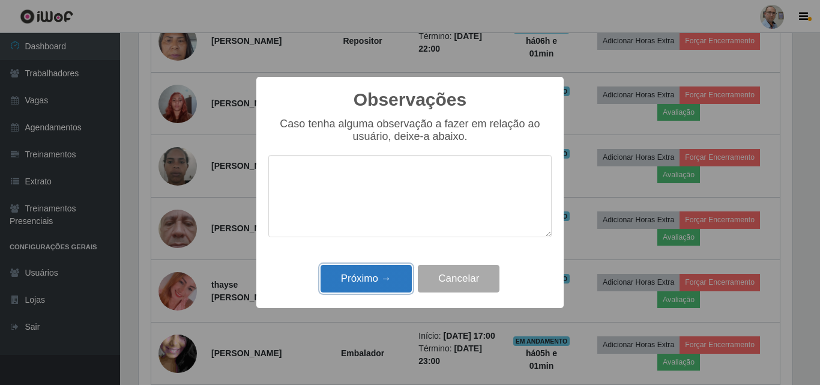
click at [353, 277] on button "Próximo →" at bounding box center [366, 279] width 91 height 28
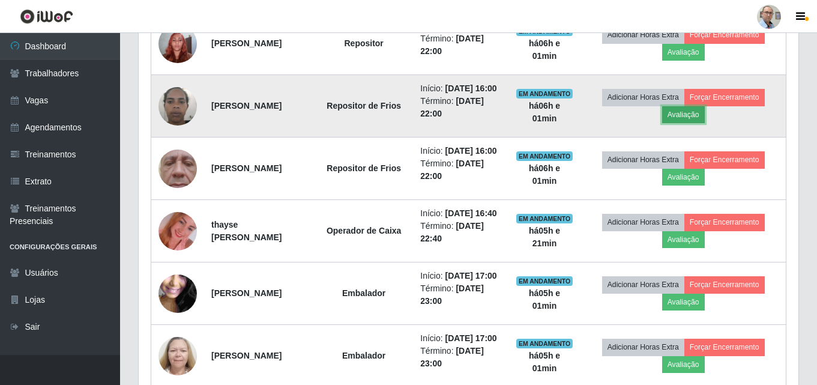
click at [702, 123] on button "Avaliação" at bounding box center [683, 114] width 43 height 17
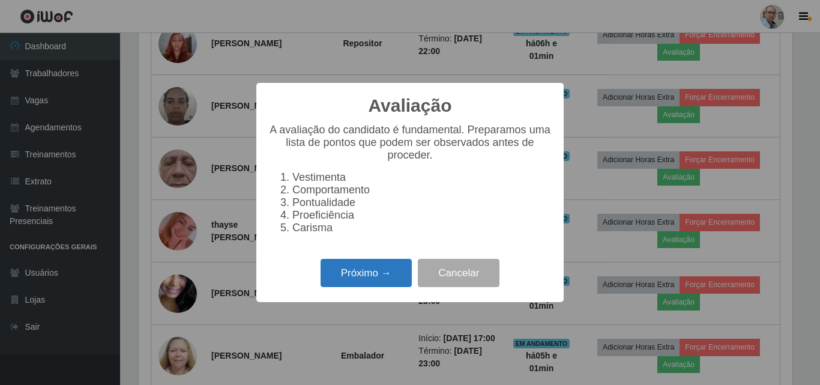
click at [390, 275] on button "Próximo →" at bounding box center [366, 273] width 91 height 28
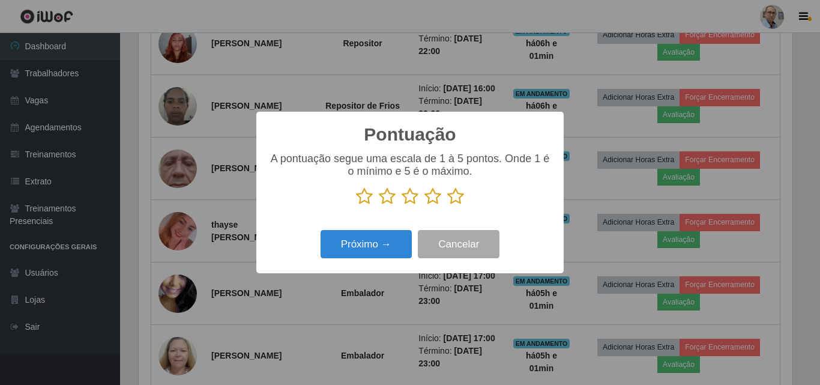
click at [461, 199] on icon at bounding box center [455, 196] width 17 height 18
click at [447, 205] on input "radio" at bounding box center [447, 205] width 0 height 0
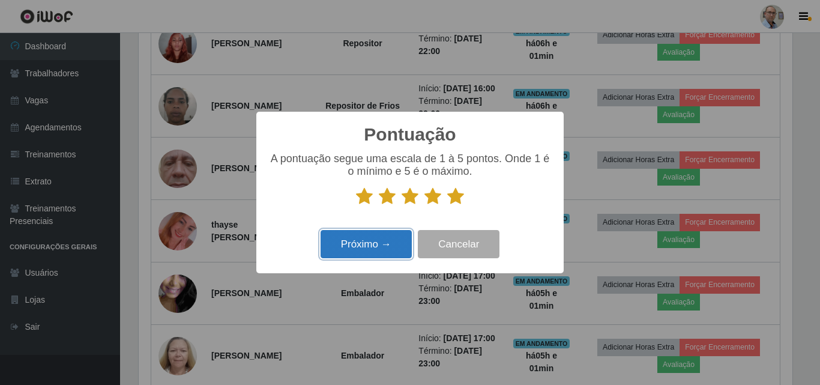
click at [346, 245] on button "Próximo →" at bounding box center [366, 244] width 91 height 28
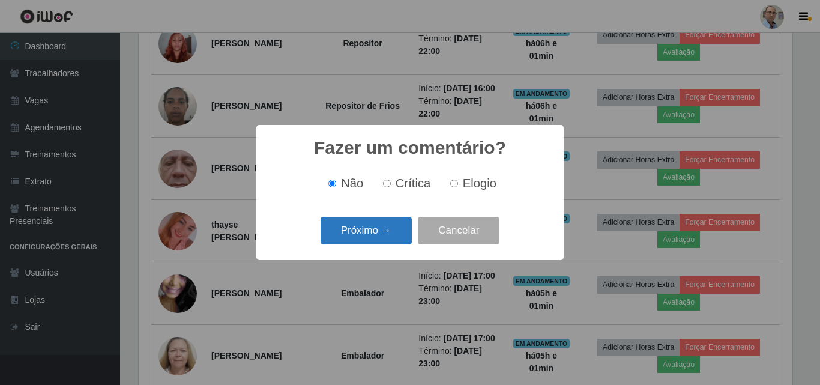
click at [354, 223] on button "Próximo →" at bounding box center [366, 231] width 91 height 28
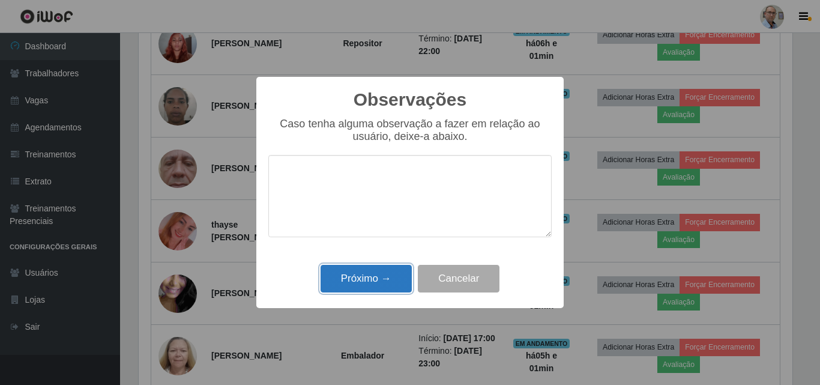
click at [348, 274] on button "Próximo →" at bounding box center [366, 279] width 91 height 28
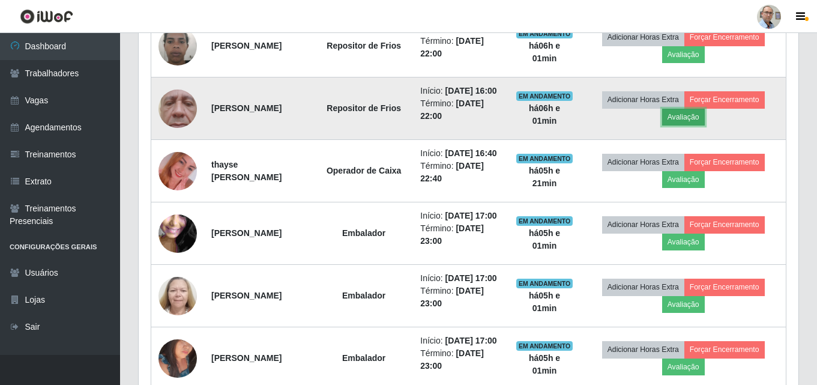
click at [704, 126] on button "Avaliação" at bounding box center [683, 117] width 43 height 17
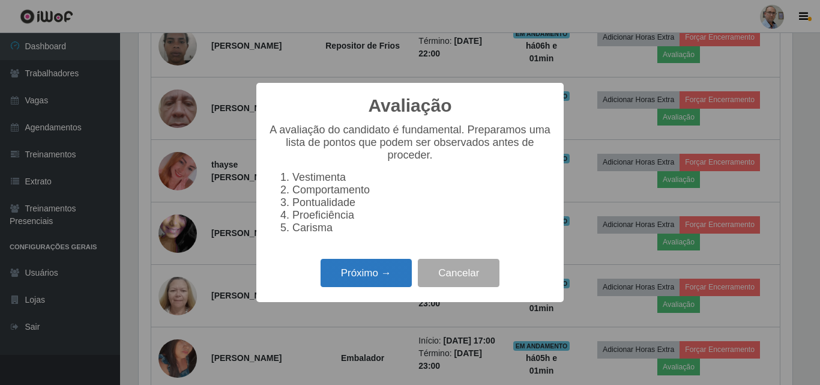
click at [356, 278] on button "Próximo →" at bounding box center [366, 273] width 91 height 28
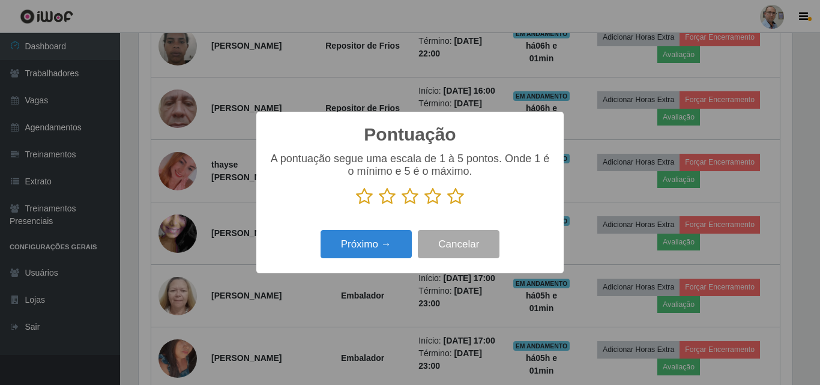
drag, startPoint x: 435, startPoint y: 200, endPoint x: 392, endPoint y: 214, distance: 46.0
click at [431, 200] on icon at bounding box center [433, 196] width 17 height 18
click at [425, 205] on input "radio" at bounding box center [425, 205] width 0 height 0
click at [381, 231] on div "Próximo → Cancelar" at bounding box center [409, 244] width 283 height 34
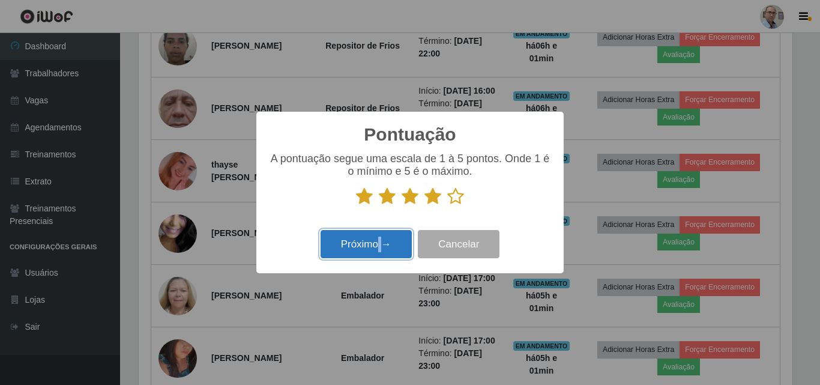
click at [373, 237] on button "Próximo →" at bounding box center [366, 244] width 91 height 28
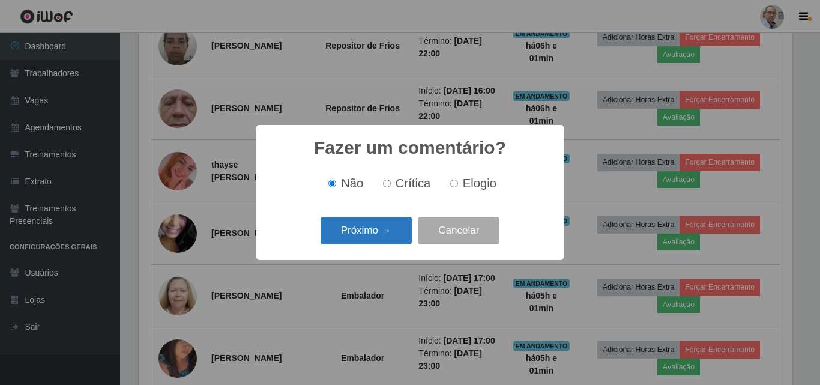
click at [372, 231] on button "Próximo →" at bounding box center [366, 231] width 91 height 28
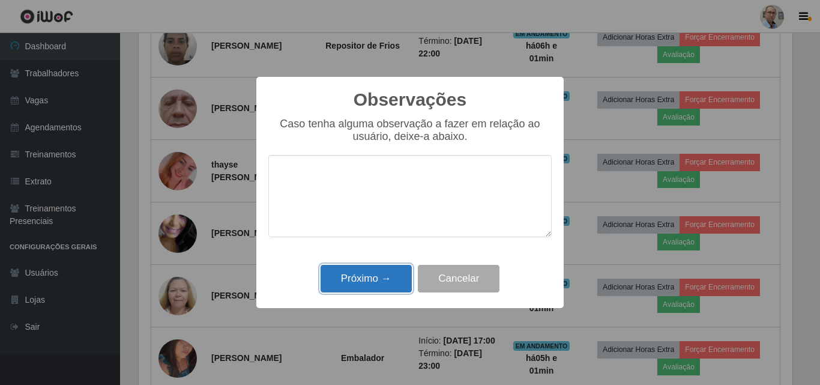
click at [368, 285] on button "Próximo →" at bounding box center [366, 279] width 91 height 28
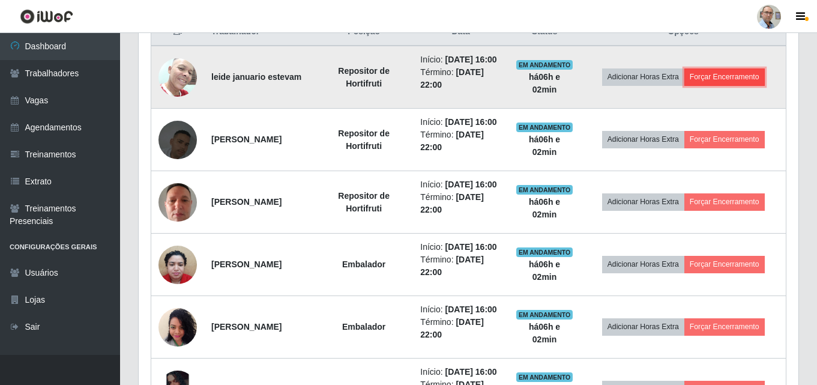
click at [729, 83] on button "Forçar Encerramento" at bounding box center [725, 76] width 80 height 17
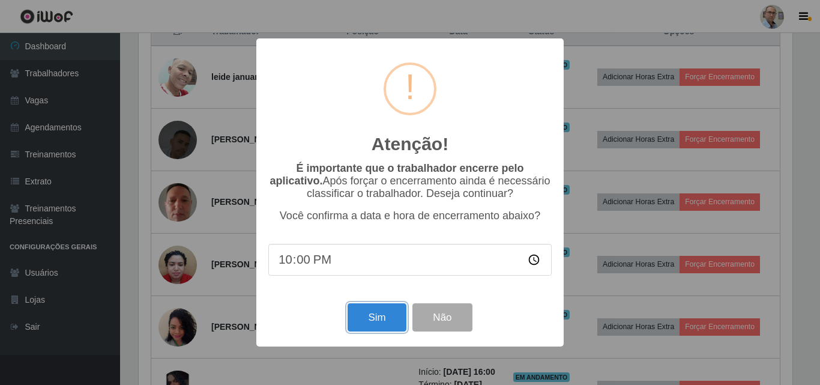
drag, startPoint x: 382, startPoint y: 314, endPoint x: 385, endPoint y: 339, distance: 24.8
click at [381, 314] on button "Sim" at bounding box center [377, 317] width 58 height 28
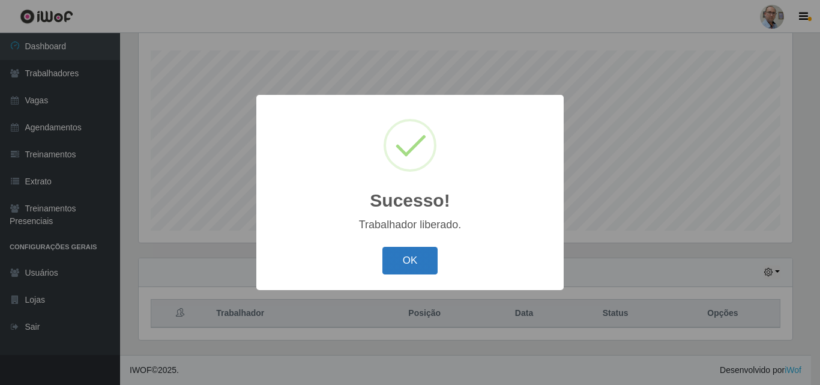
click at [411, 264] on button "OK" at bounding box center [411, 261] width 56 height 28
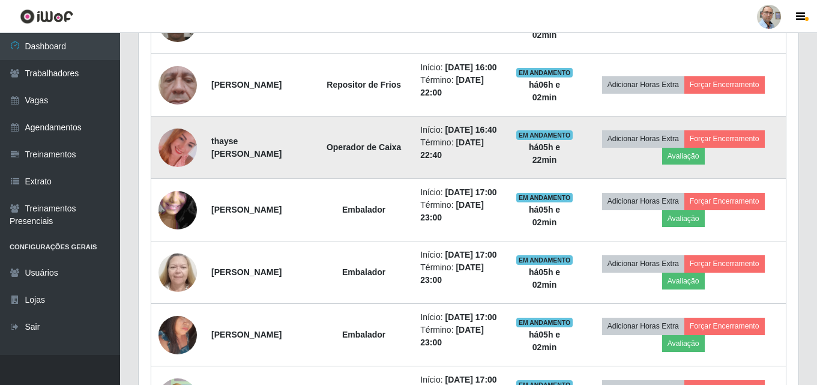
click at [178, 182] on img at bounding box center [178, 148] width 38 height 68
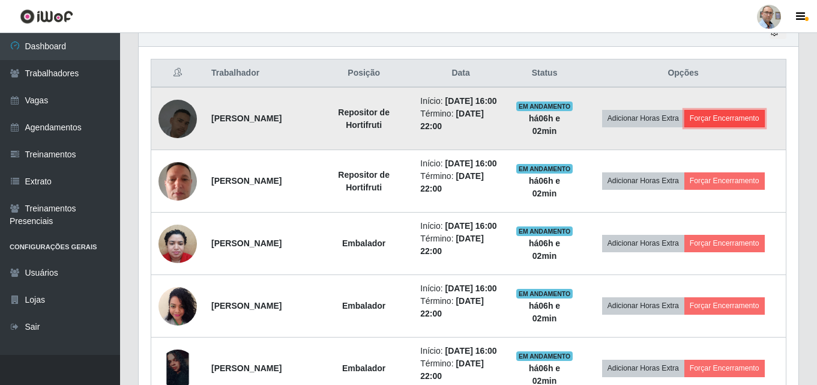
click at [735, 127] on button "Forçar Encerramento" at bounding box center [725, 118] width 80 height 17
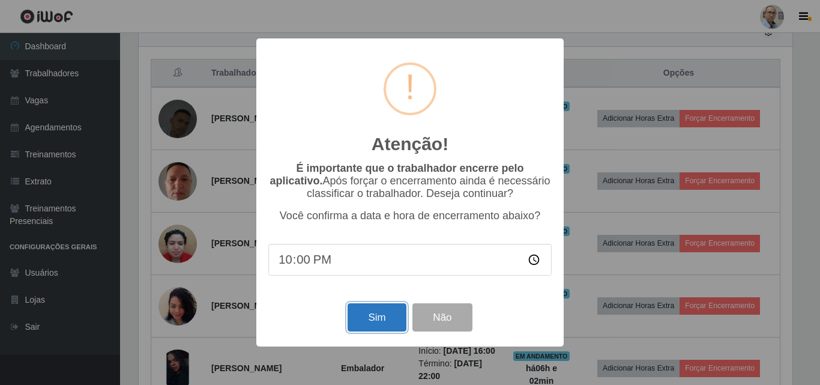
click at [366, 315] on button "Sim" at bounding box center [377, 317] width 58 height 28
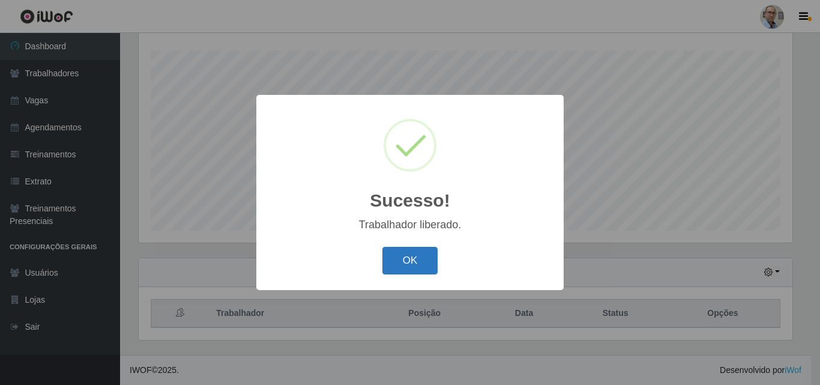
click at [398, 263] on button "OK" at bounding box center [411, 261] width 56 height 28
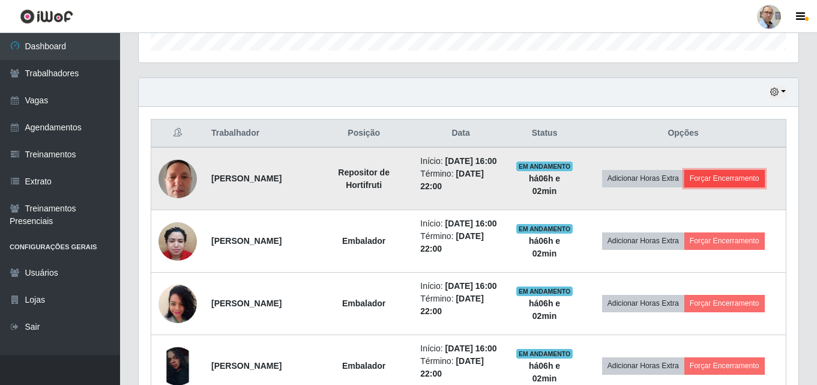
click at [736, 184] on button "Forçar Encerramento" at bounding box center [725, 178] width 80 height 17
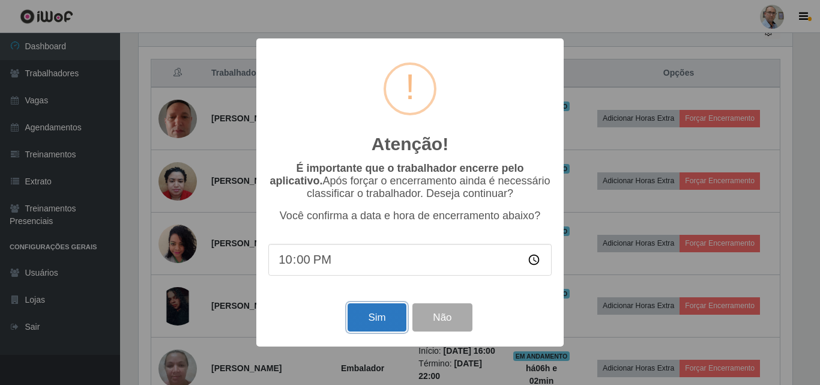
click at [383, 314] on button "Sim" at bounding box center [377, 317] width 58 height 28
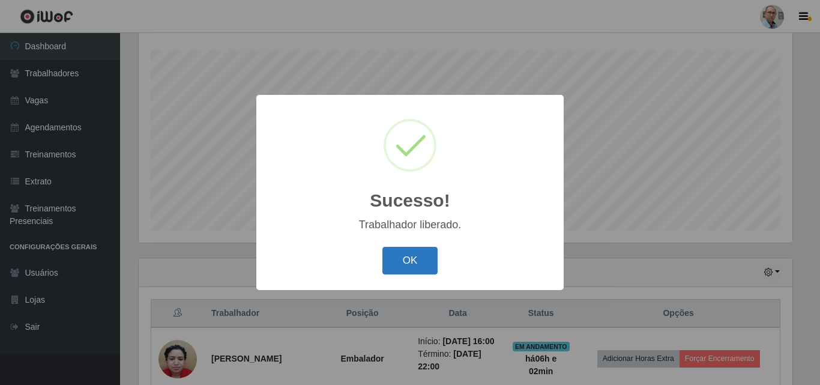
click at [422, 251] on button "OK" at bounding box center [411, 261] width 56 height 28
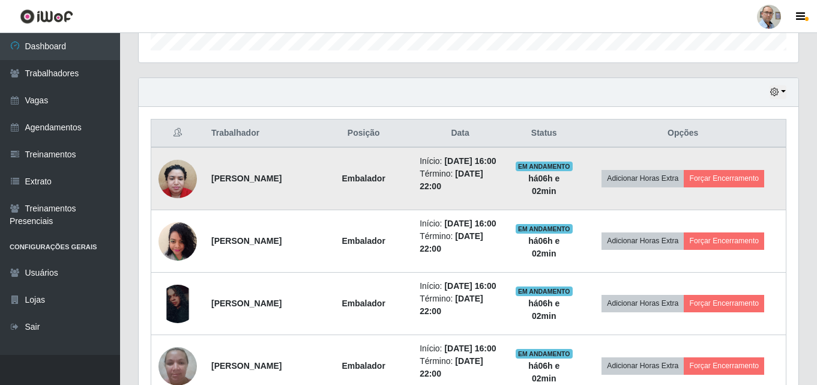
click at [711, 200] on td "Adicionar Horas Extra Forçar Encerramento" at bounding box center [683, 178] width 206 height 63
click at [724, 184] on button "Forçar Encerramento" at bounding box center [724, 178] width 80 height 17
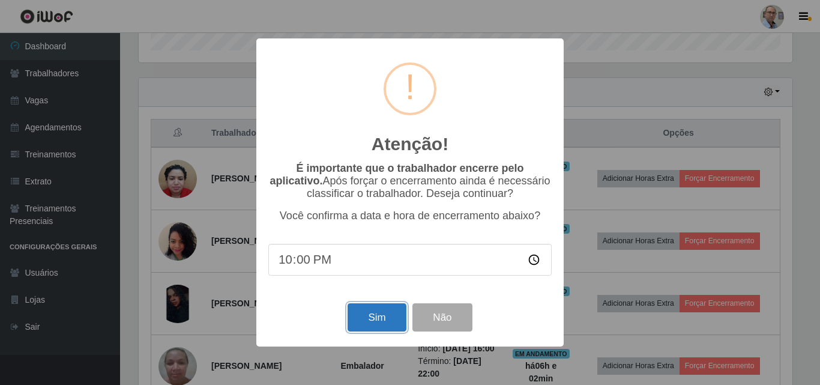
click at [353, 320] on button "Sim" at bounding box center [377, 317] width 58 height 28
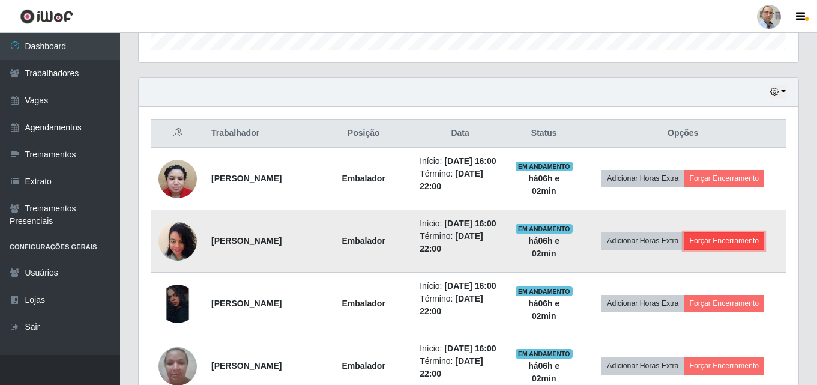
click at [749, 249] on button "Forçar Encerramento" at bounding box center [724, 240] width 80 height 17
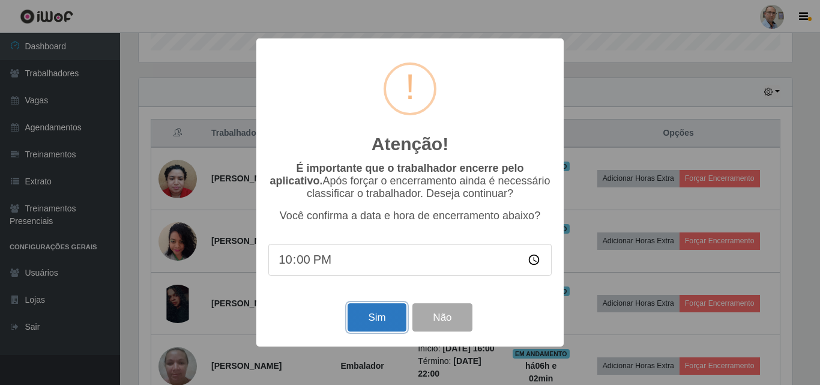
click at [365, 321] on button "Sim" at bounding box center [377, 317] width 58 height 28
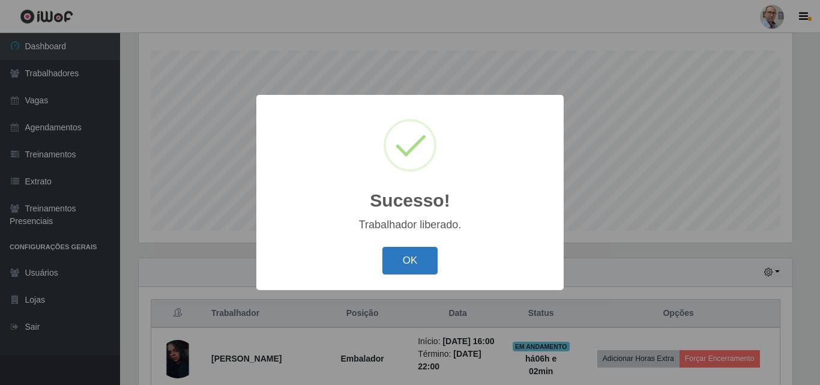
click at [401, 262] on button "OK" at bounding box center [411, 261] width 56 height 28
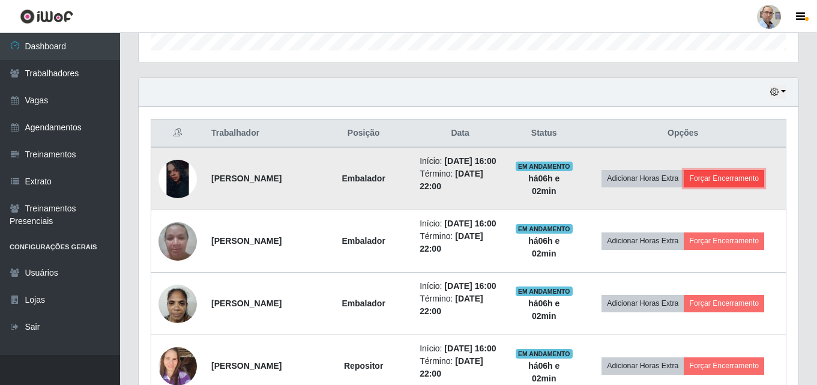
click at [739, 186] on button "Forçar Encerramento" at bounding box center [724, 178] width 80 height 17
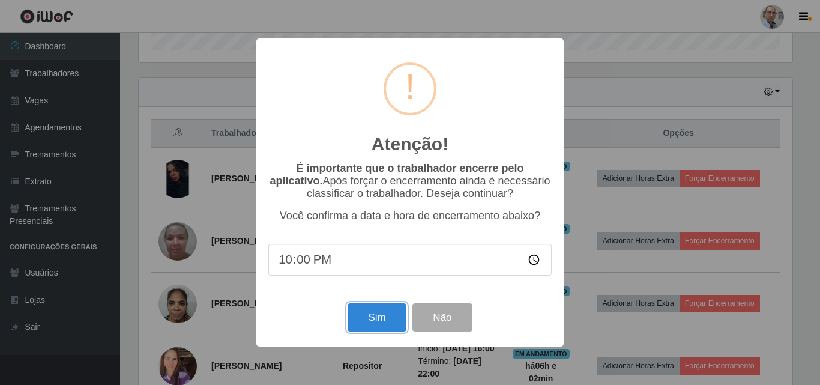
click at [380, 323] on button "Sim" at bounding box center [377, 317] width 58 height 28
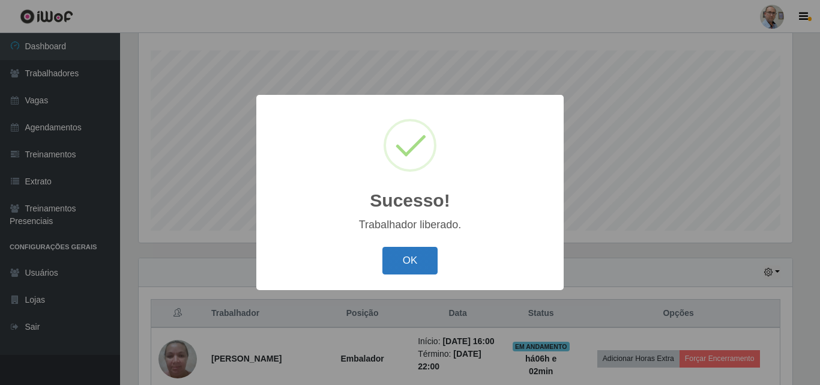
click at [417, 255] on button "OK" at bounding box center [411, 261] width 56 height 28
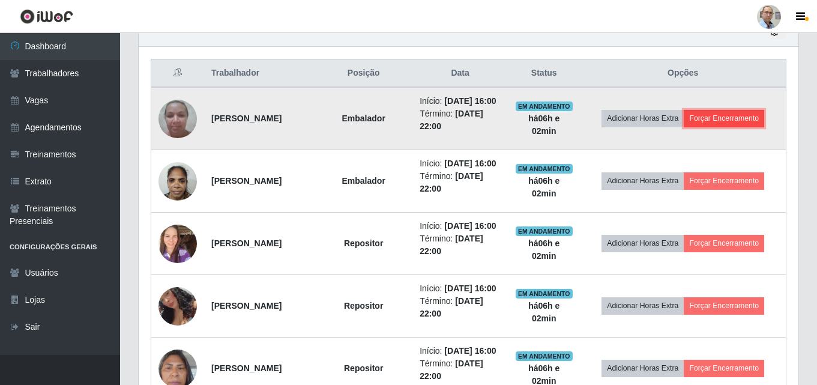
click at [733, 125] on button "Forçar Encerramento" at bounding box center [724, 118] width 80 height 17
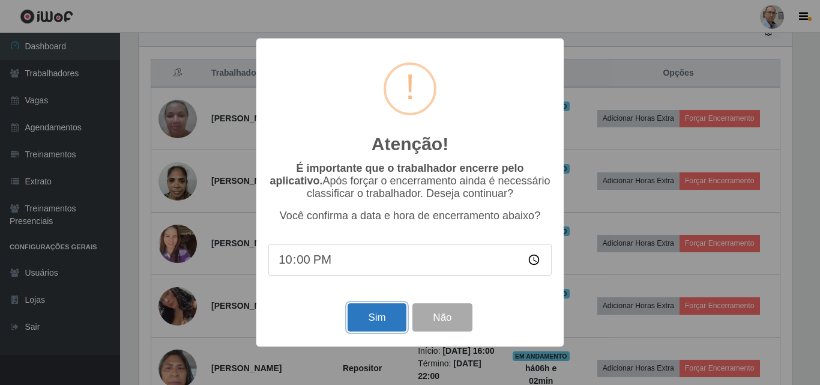
click at [370, 330] on button "Sim" at bounding box center [377, 317] width 58 height 28
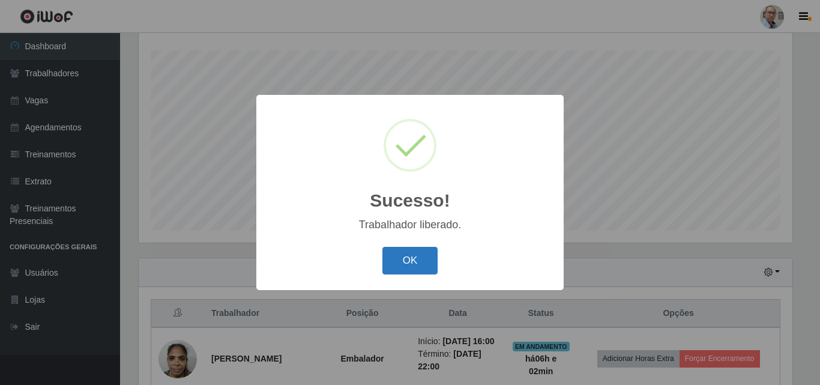
click at [404, 260] on button "OK" at bounding box center [411, 261] width 56 height 28
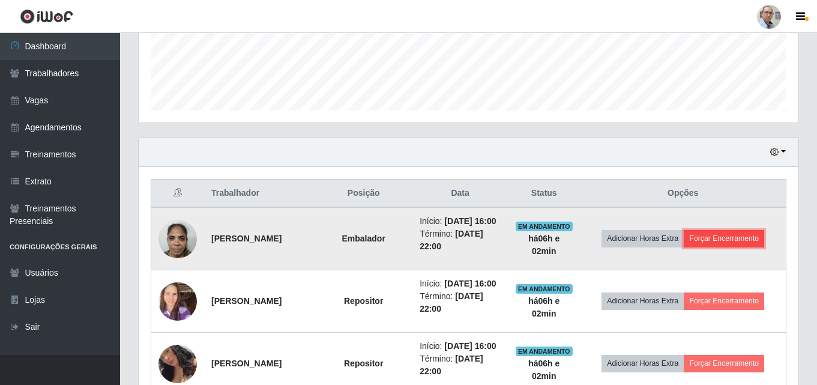
click at [750, 240] on button "Forçar Encerramento" at bounding box center [724, 238] width 80 height 17
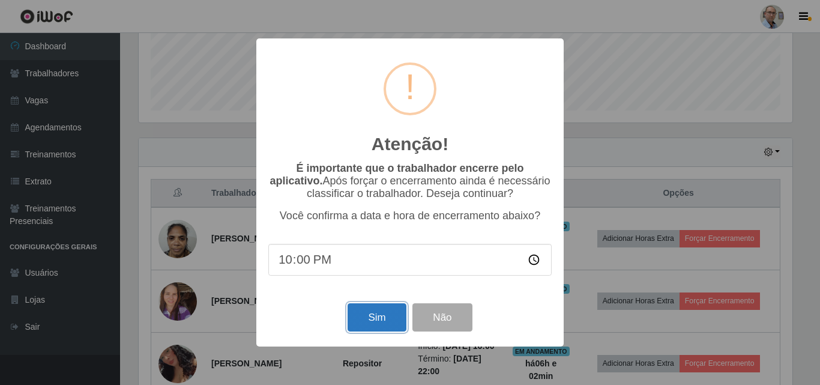
click at [383, 316] on button "Sim" at bounding box center [377, 317] width 58 height 28
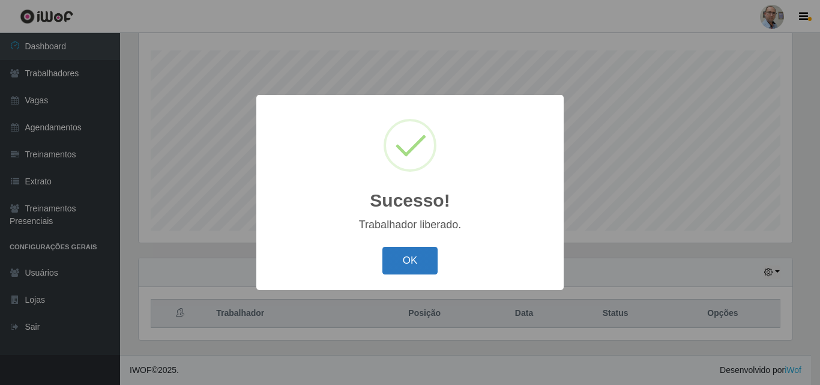
click at [403, 259] on button "OK" at bounding box center [411, 261] width 56 height 28
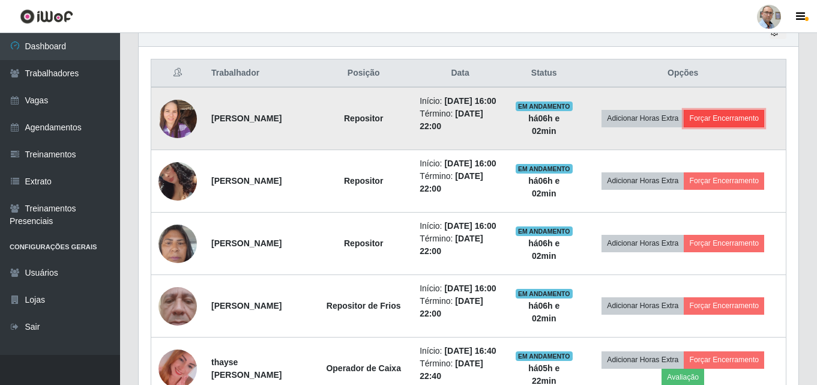
click at [742, 120] on button "Forçar Encerramento" at bounding box center [724, 118] width 80 height 17
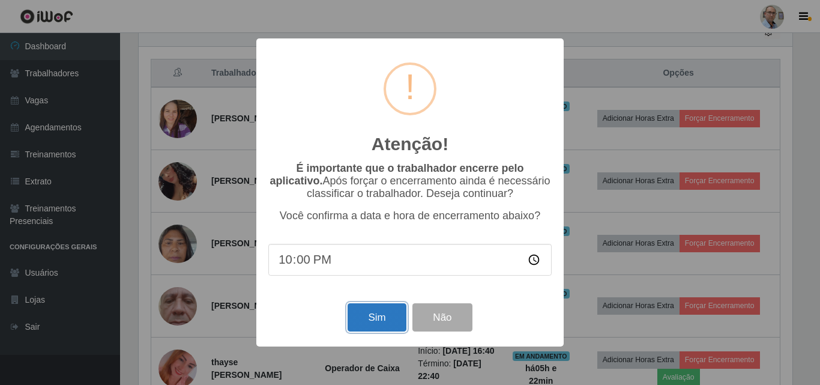
click at [388, 311] on button "Sim" at bounding box center [377, 317] width 58 height 28
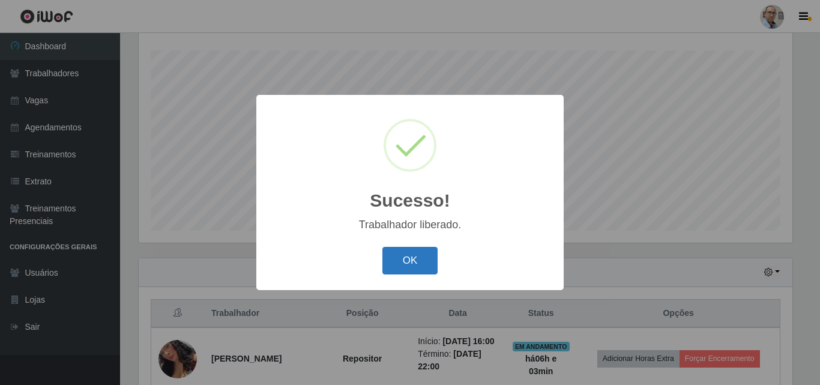
click at [412, 256] on button "OK" at bounding box center [411, 261] width 56 height 28
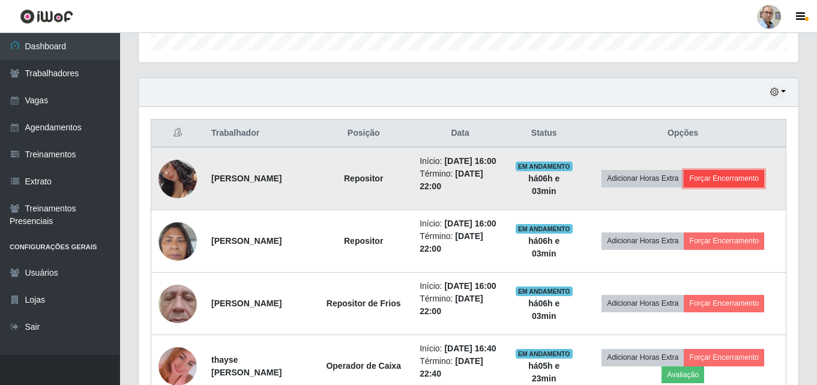
click at [731, 185] on button "Forçar Encerramento" at bounding box center [724, 178] width 80 height 17
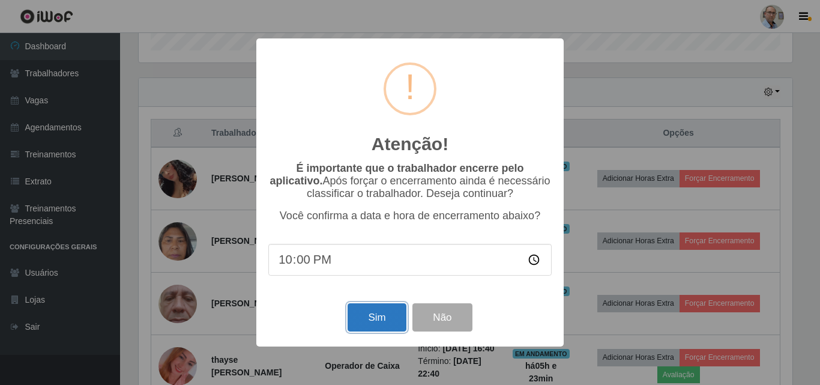
click at [373, 316] on button "Sim" at bounding box center [377, 317] width 58 height 28
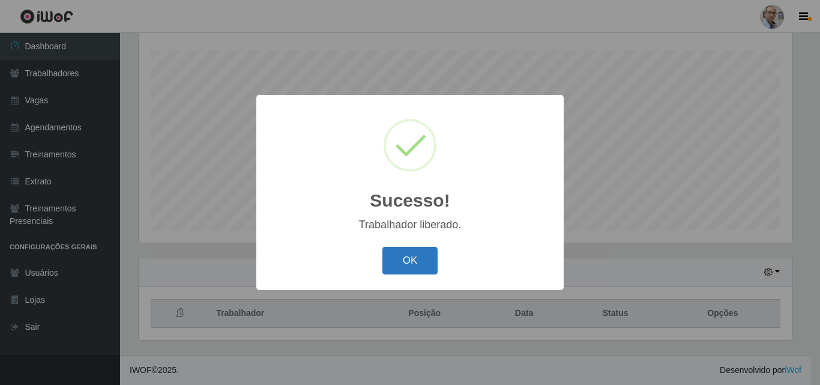
click at [417, 255] on button "OK" at bounding box center [411, 261] width 56 height 28
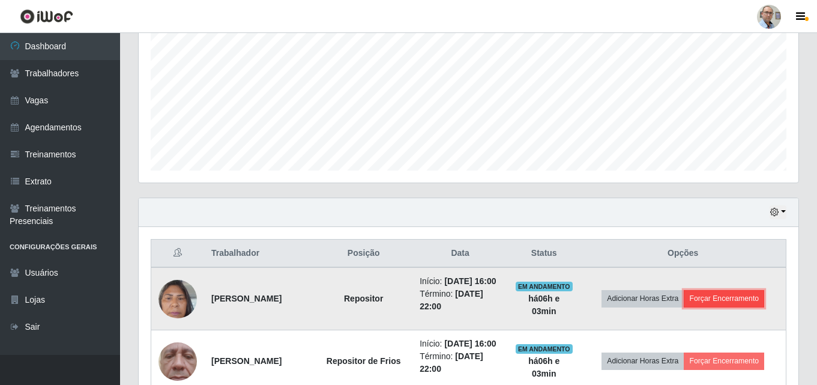
click at [747, 303] on button "Forçar Encerramento" at bounding box center [724, 298] width 80 height 17
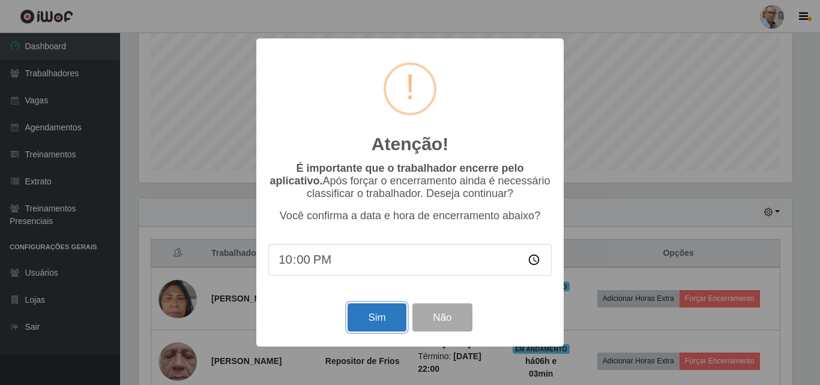
click at [377, 315] on button "Sim" at bounding box center [377, 317] width 58 height 28
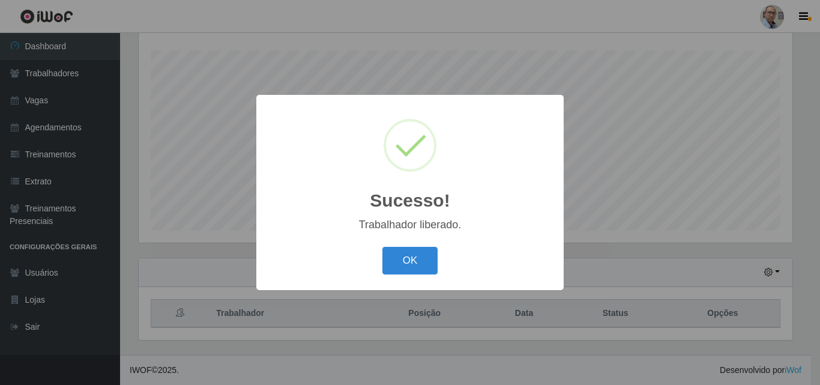
click at [375, 276] on div "OK Cancel" at bounding box center [409, 260] width 283 height 34
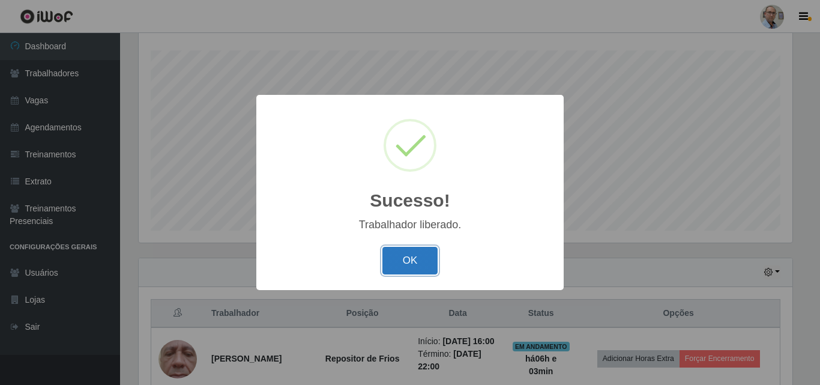
click at [412, 262] on button "OK" at bounding box center [411, 261] width 56 height 28
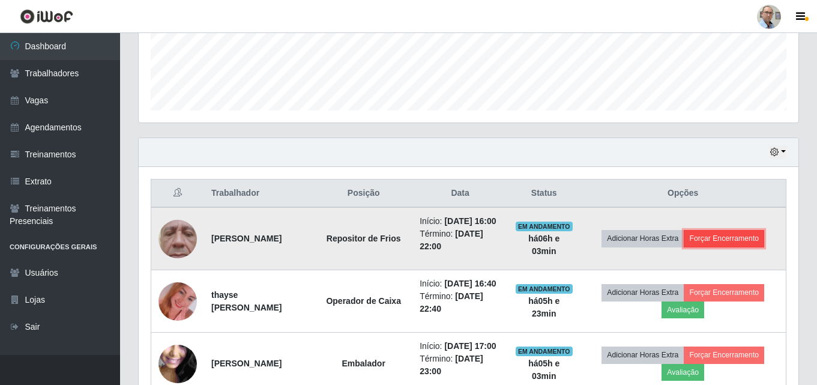
click at [746, 247] on button "Forçar Encerramento" at bounding box center [724, 238] width 80 height 17
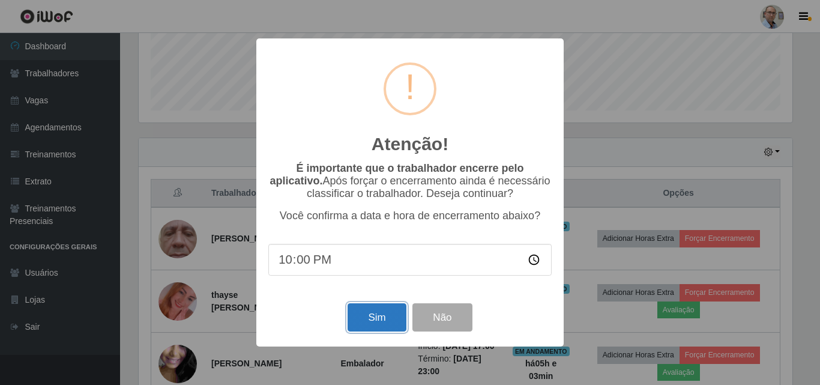
click at [382, 321] on button "Sim" at bounding box center [377, 317] width 58 height 28
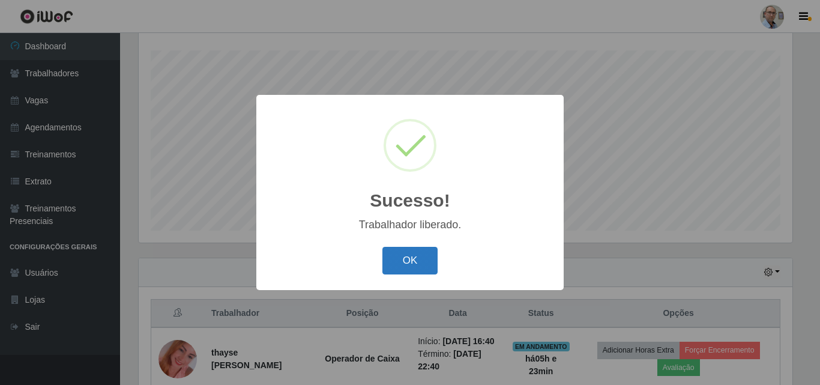
click at [416, 257] on button "OK" at bounding box center [411, 261] width 56 height 28
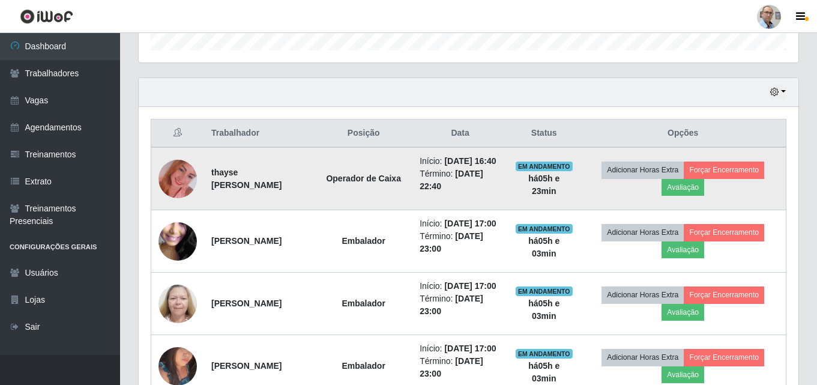
click at [176, 187] on img at bounding box center [178, 179] width 38 height 68
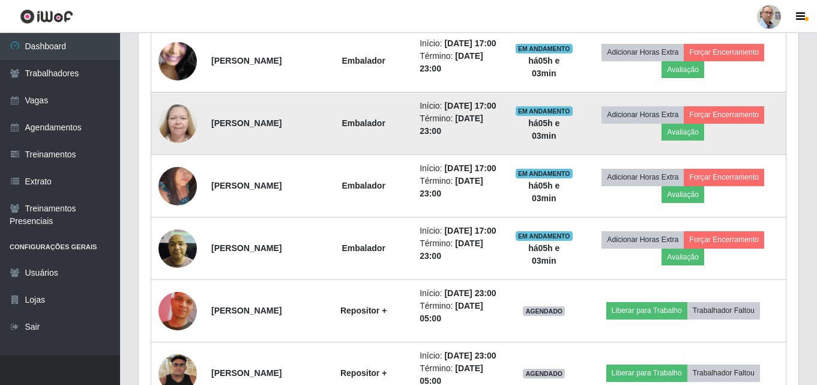
click at [185, 147] on img at bounding box center [178, 123] width 38 height 51
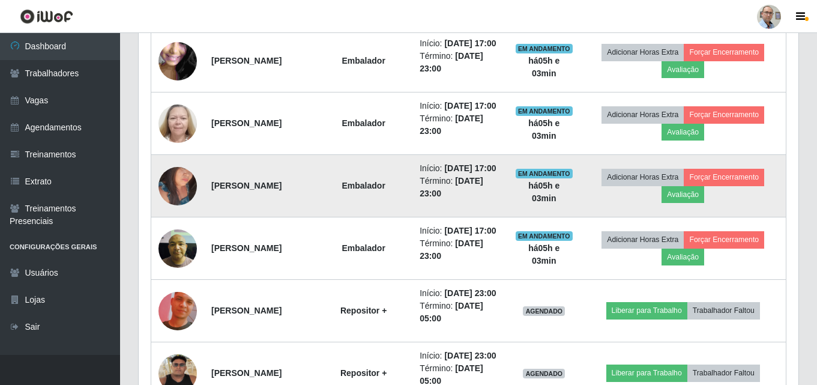
click at [175, 211] on img at bounding box center [178, 185] width 38 height 51
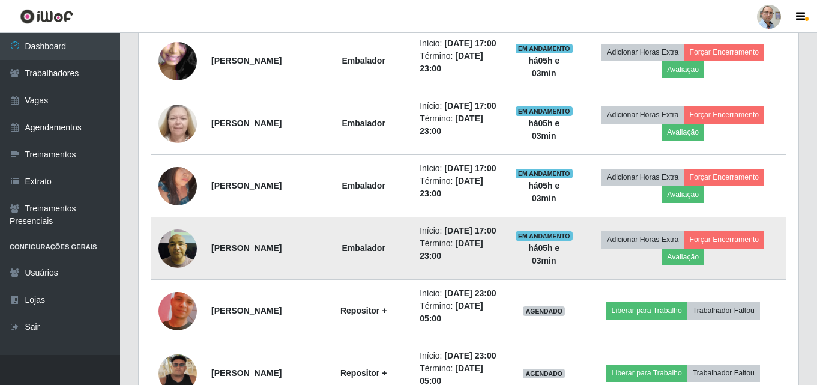
click at [178, 274] on img at bounding box center [178, 248] width 38 height 51
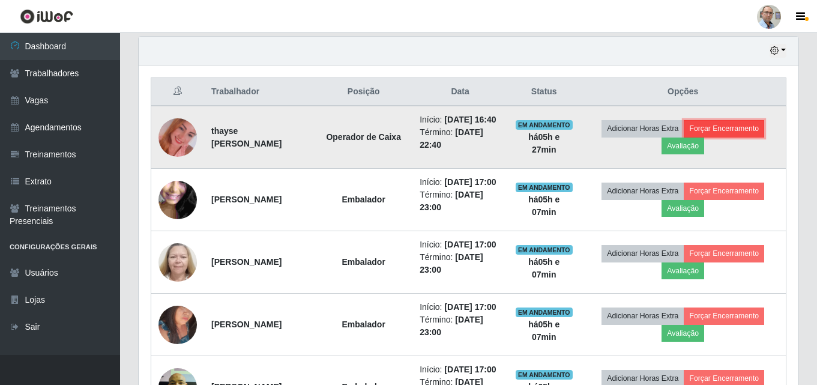
click at [744, 136] on button "Forçar Encerramento" at bounding box center [724, 128] width 80 height 17
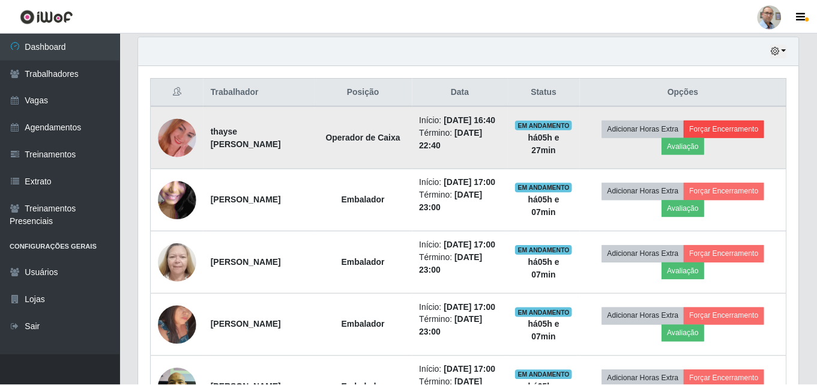
scroll to position [249, 654]
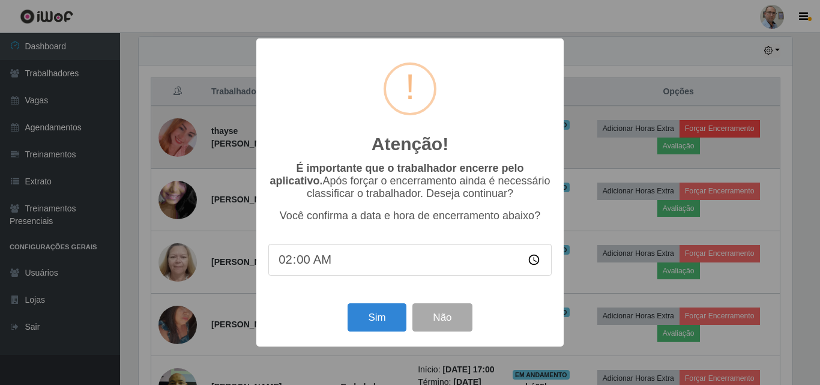
type input "22:00"
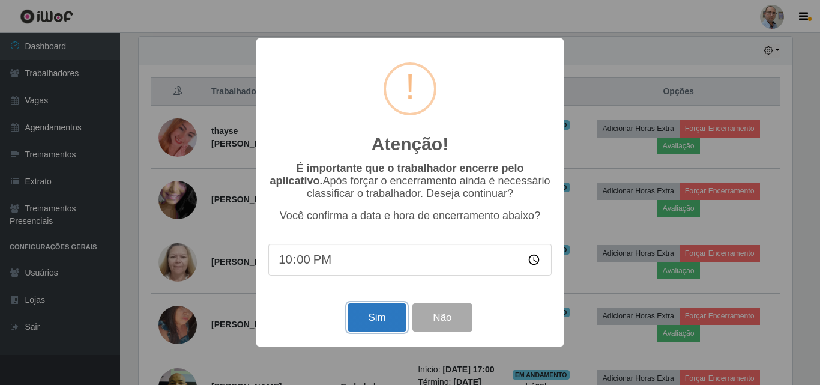
click at [374, 319] on button "Sim" at bounding box center [377, 317] width 58 height 28
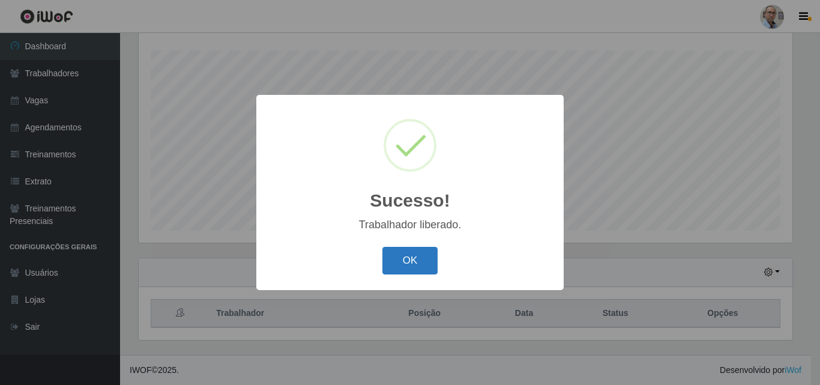
click at [402, 255] on button "OK" at bounding box center [411, 261] width 56 height 28
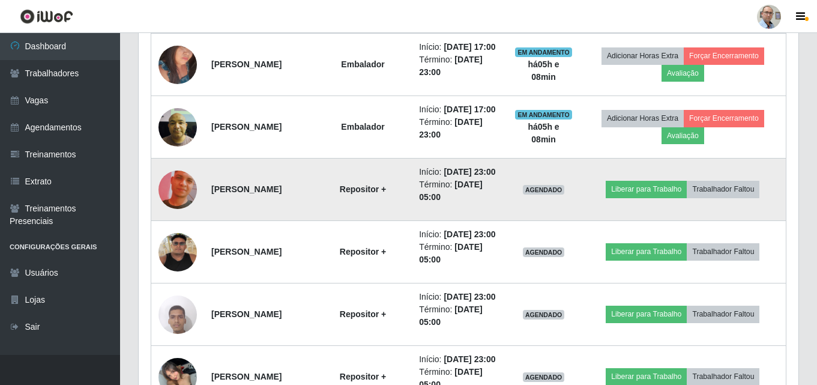
scroll to position [619, 0]
